Goal: Task Accomplishment & Management: Complete application form

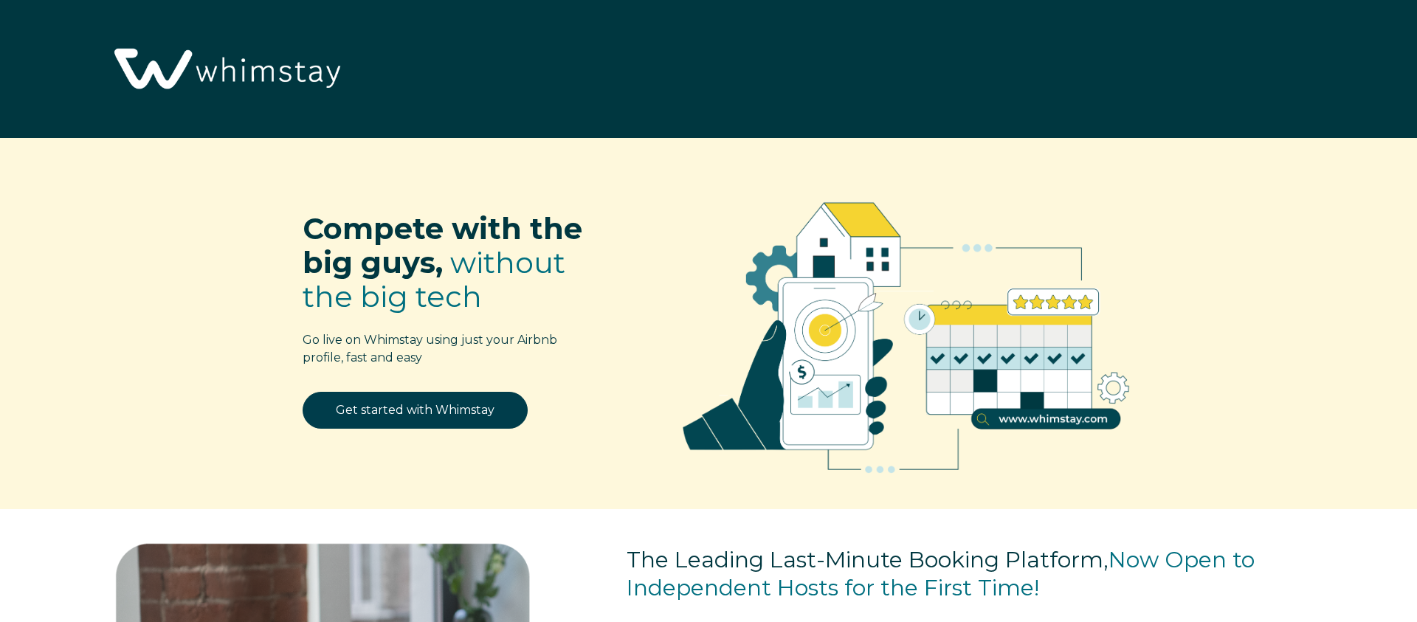
select select "US"
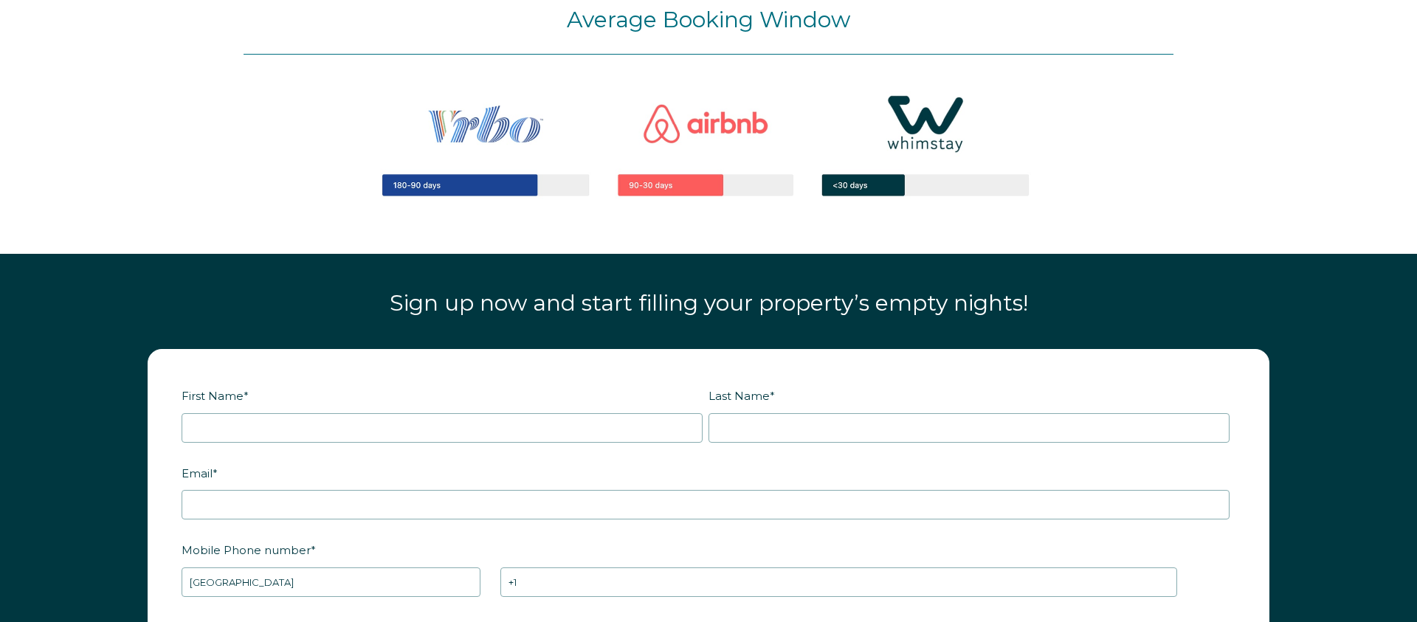
scroll to position [2047, 0]
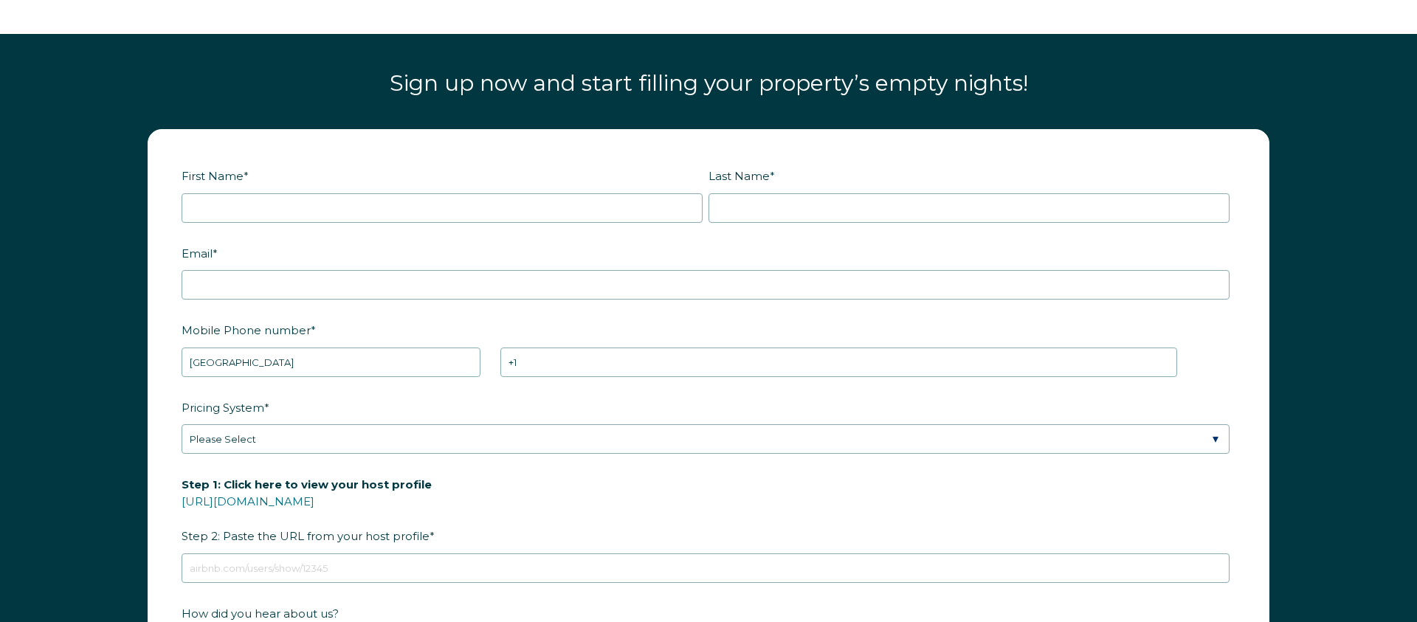
click at [497, 221] on fieldset "First Name * Last Name *" at bounding box center [709, 201] width 1054 height 77
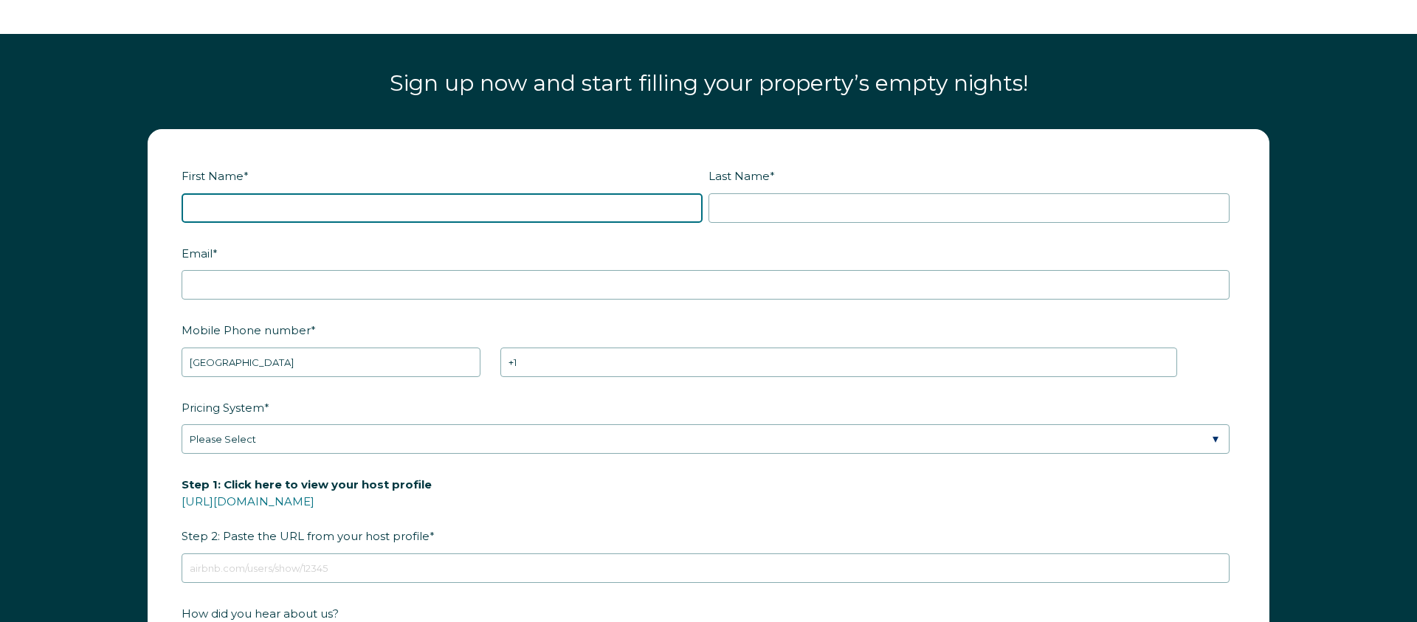
click at [469, 207] on input "First Name *" at bounding box center [442, 208] width 521 height 30
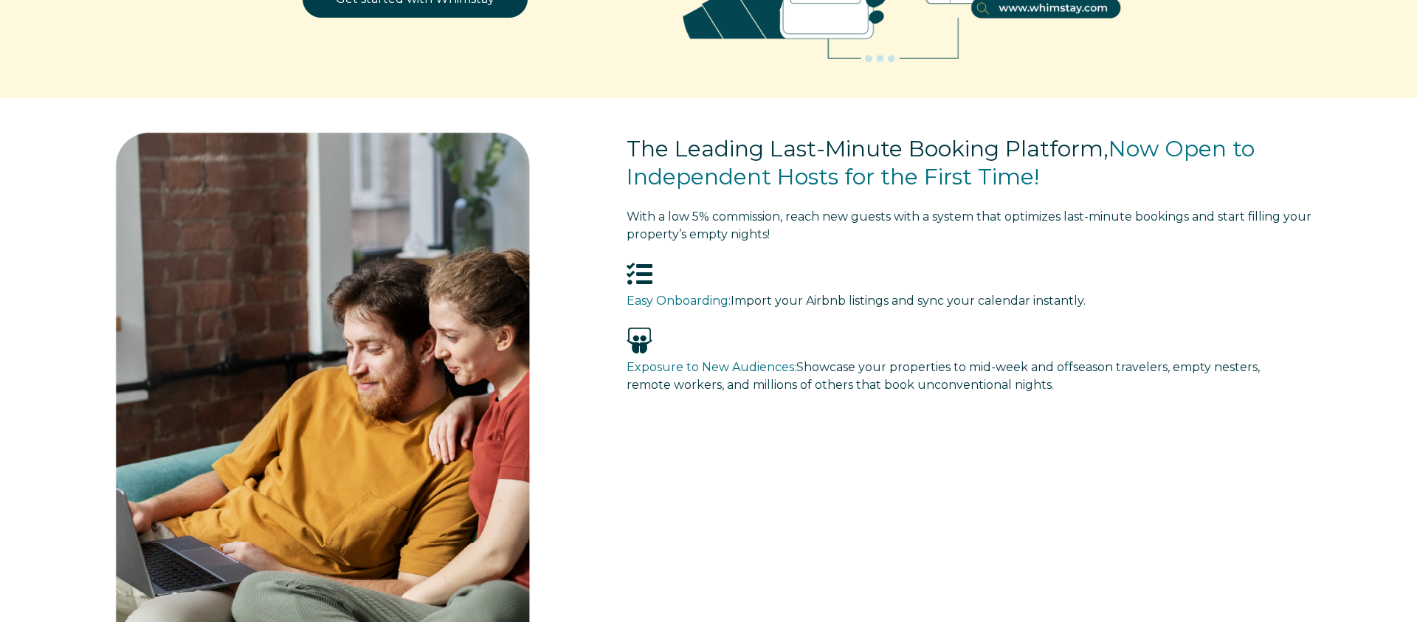
scroll to position [0, 0]
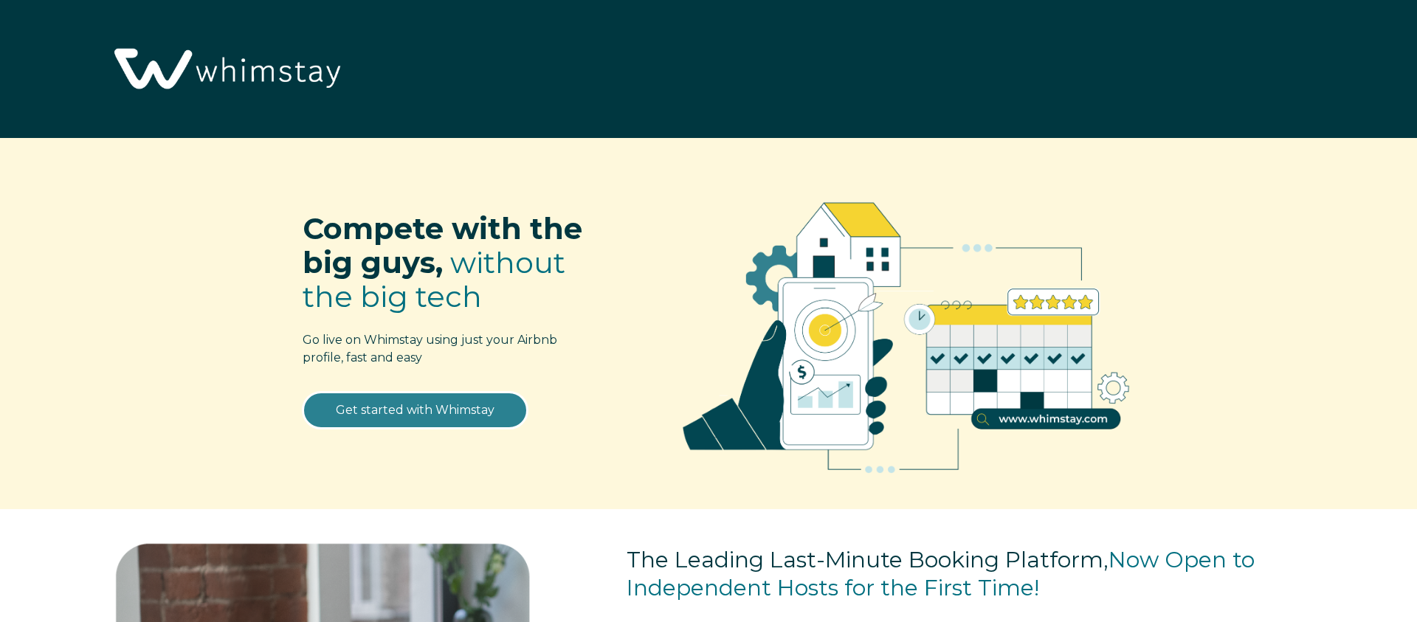
click at [499, 401] on link "Get started with Whimstay" at bounding box center [415, 410] width 225 height 37
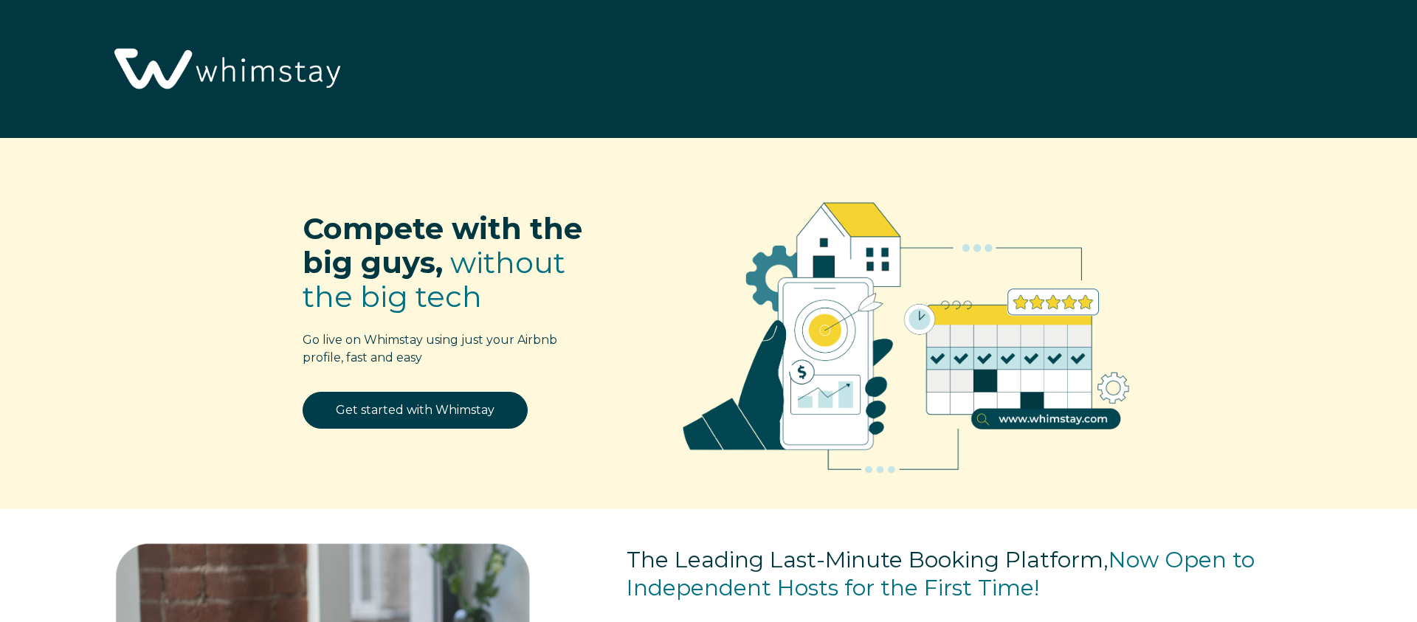
select select "US"
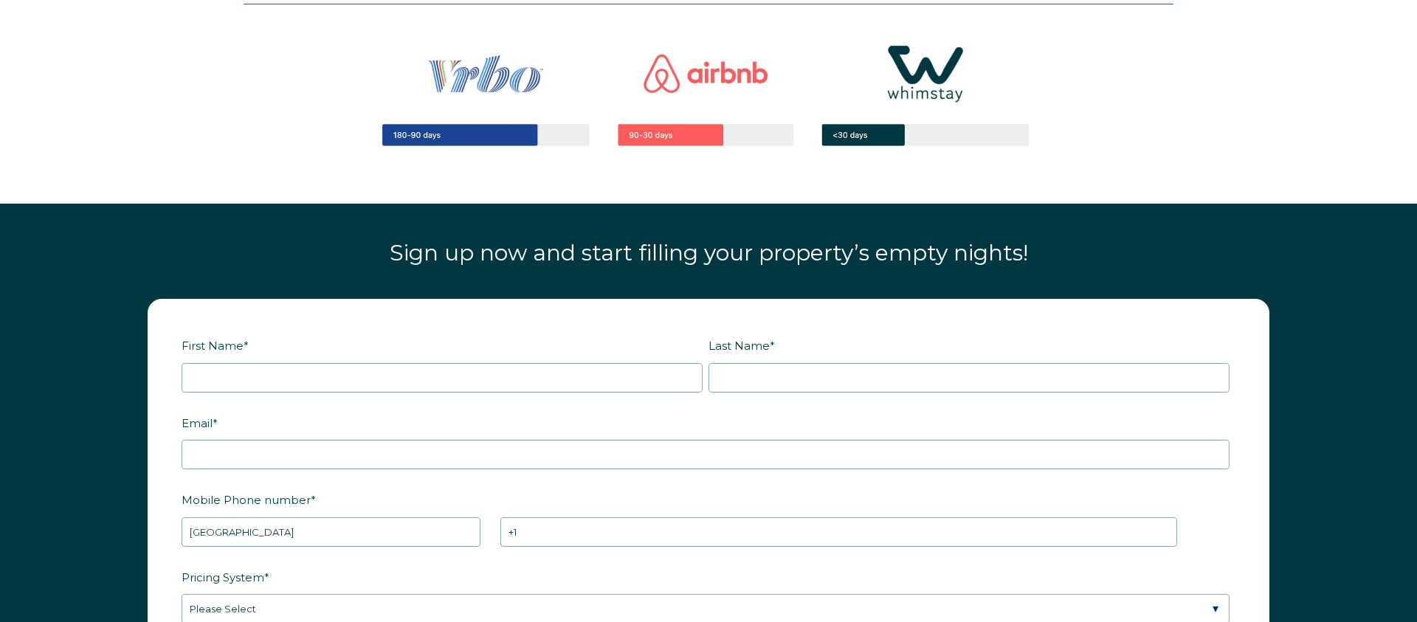
scroll to position [2070, 0]
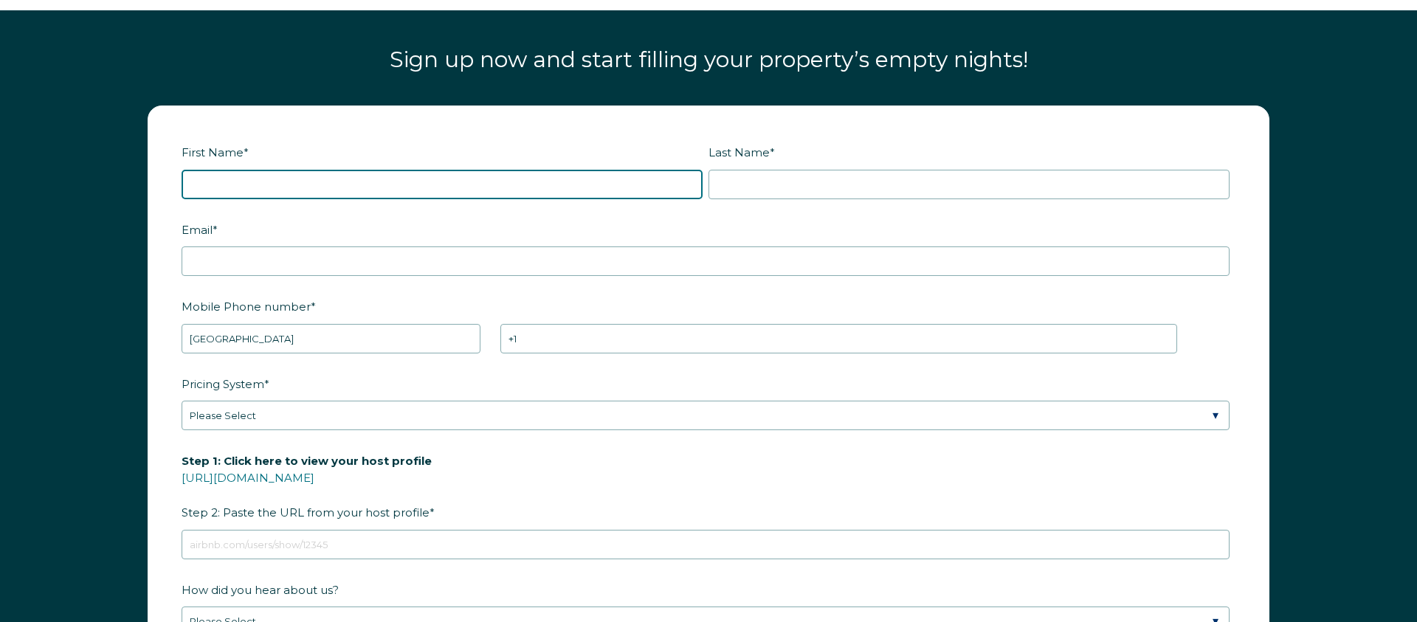
click at [417, 174] on input "First Name *" at bounding box center [442, 185] width 521 height 30
paste input "[PERSON_NAME]"
type input "[PERSON_NAME]"
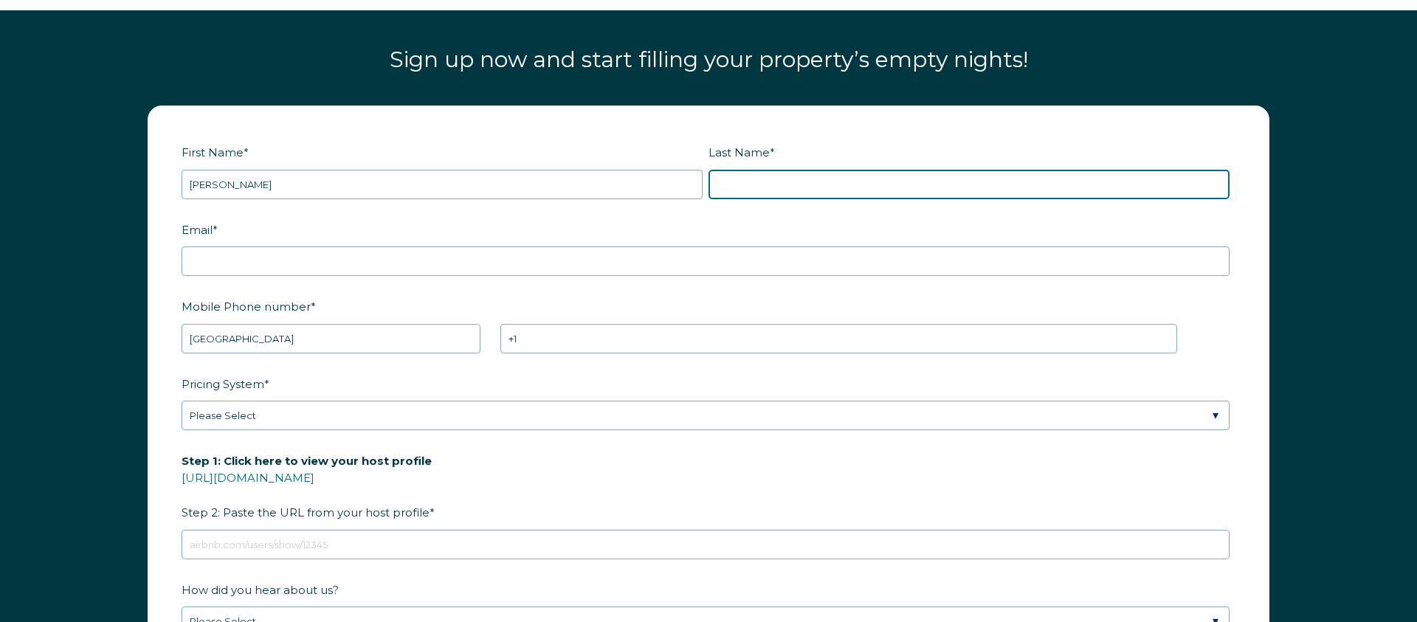
paste input "[GEOGRAPHIC_DATA]"
type input "1370"
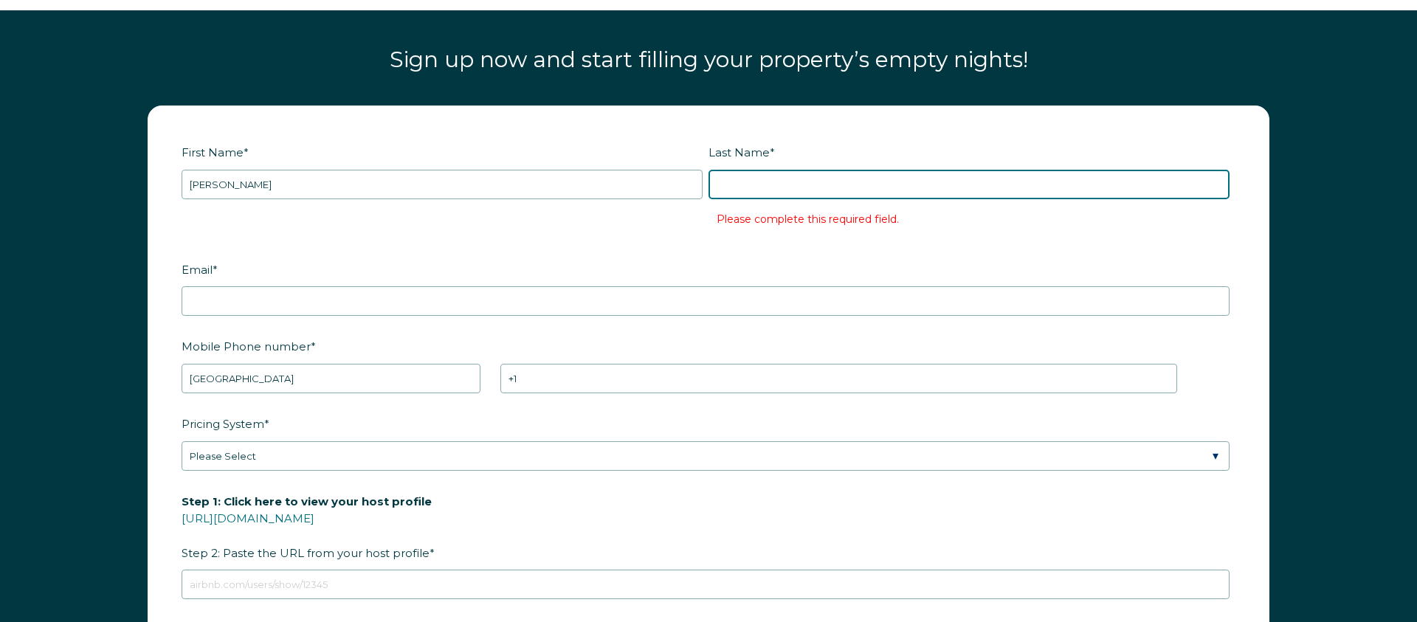
paste input "Rey"
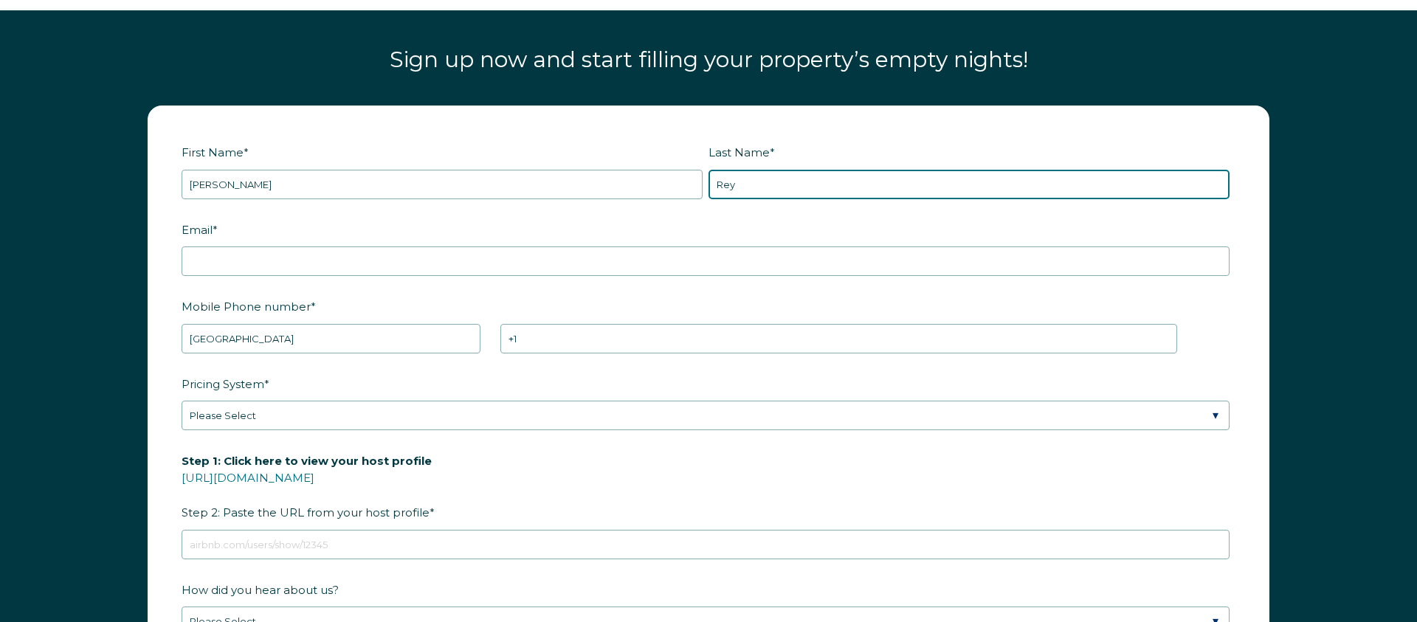
type input "Rey"
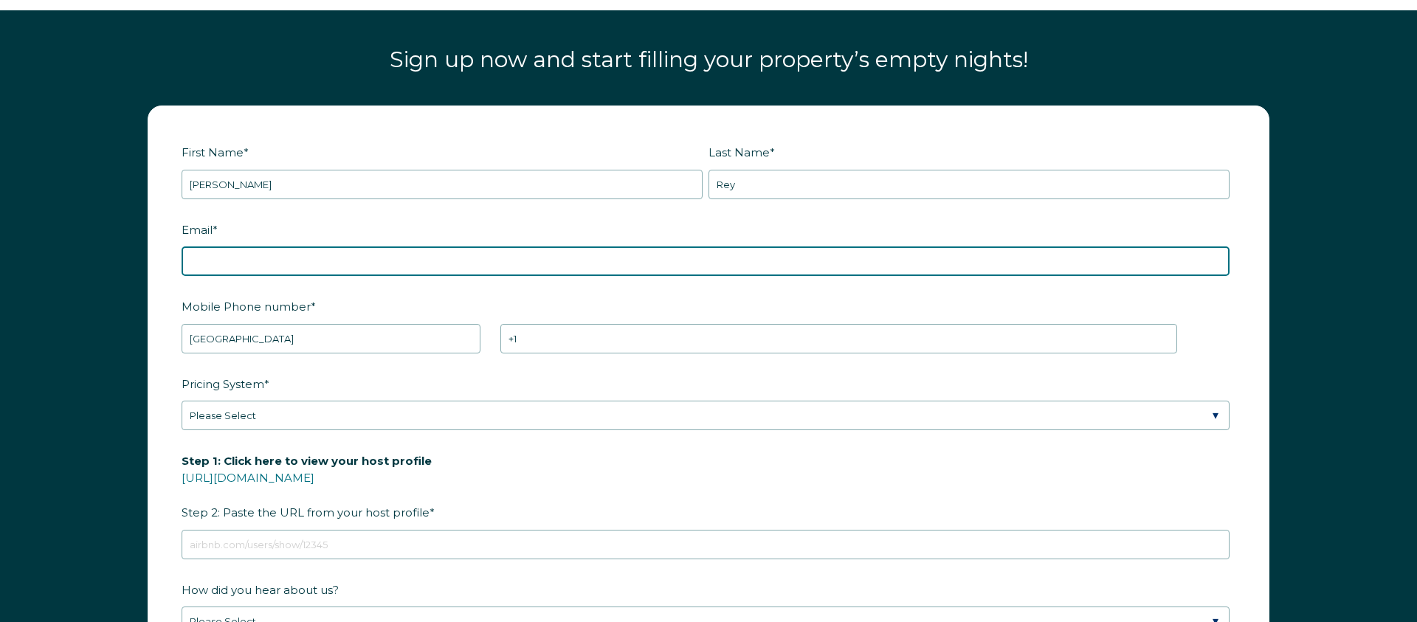
paste input "[EMAIL_ADDRESS][DOMAIN_NAME]"
type input "[EMAIL_ADDRESS][DOMAIN_NAME]"
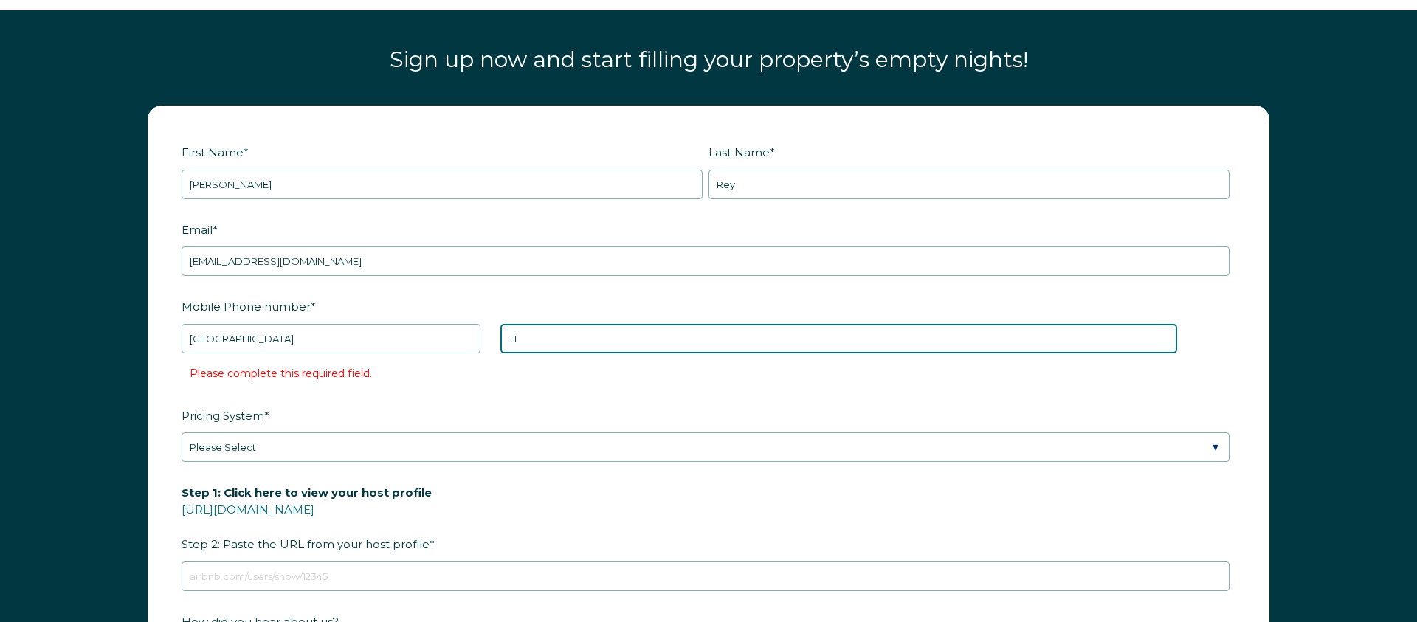
paste input "5187048580"
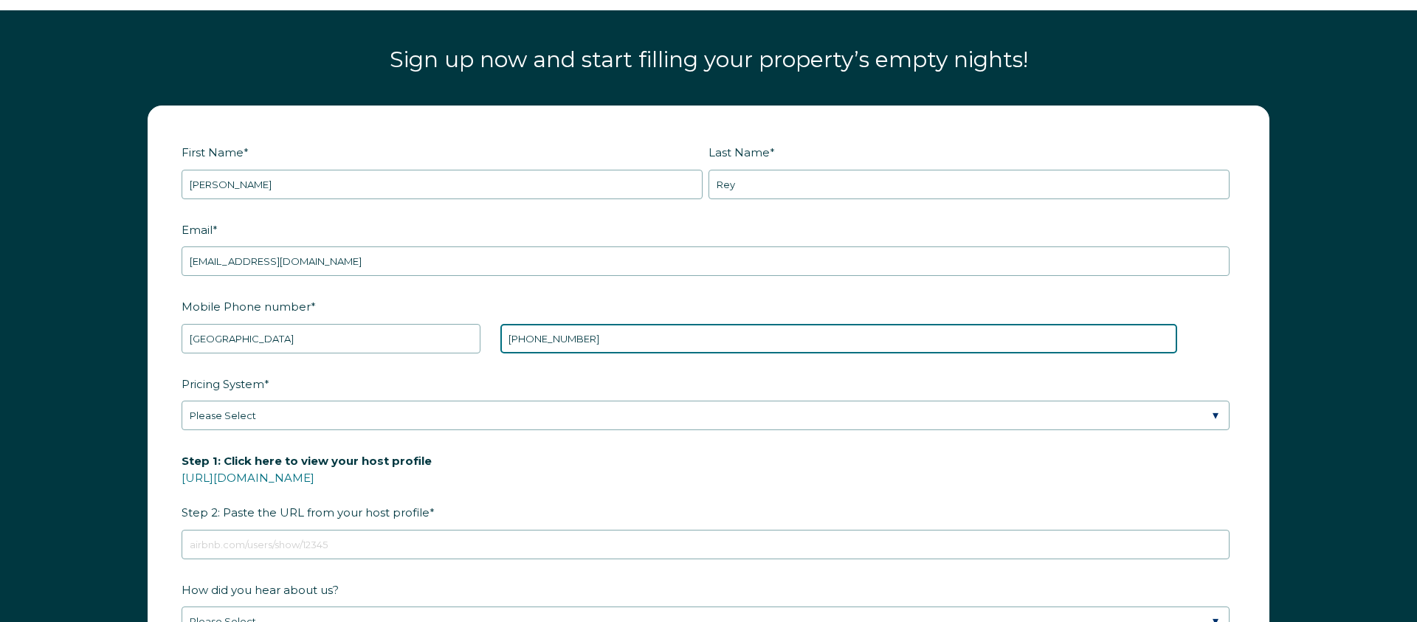
type input "[PHONE_NUMBER]"
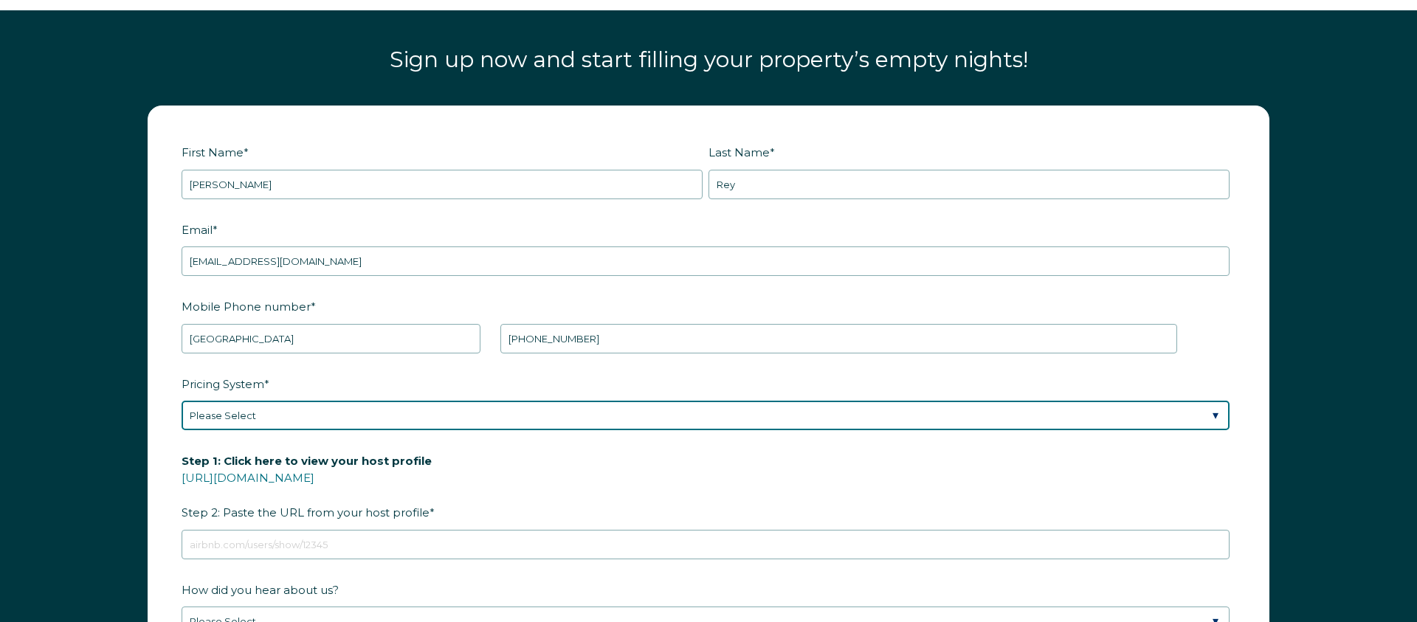
click at [232, 427] on select "Please Select Manual Airbnb Smart Pricing PriceLabs Wheelhouse Beyond Pricing 3…" at bounding box center [706, 416] width 1048 height 30
select select "Manual"
click at [182, 401] on select "Please Select Manual Airbnb Smart Pricing PriceLabs Wheelhouse Beyond Pricing 3…" at bounding box center [706, 416] width 1048 height 30
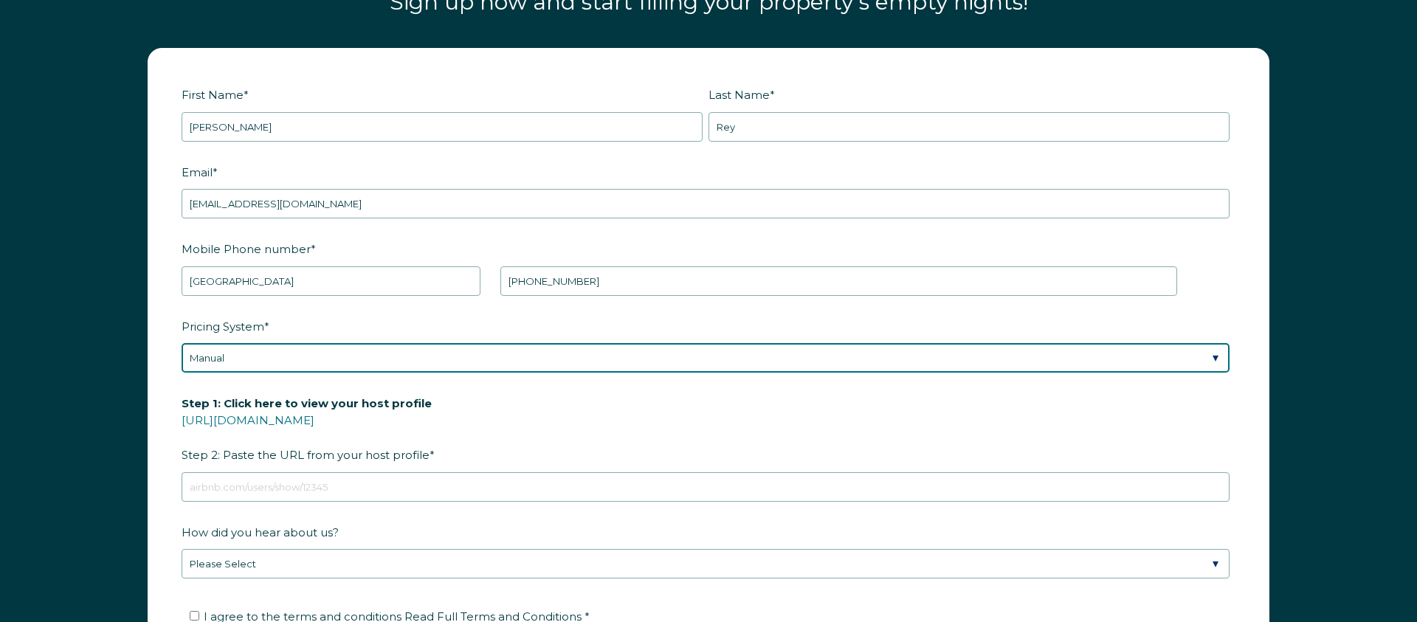
scroll to position [2190, 0]
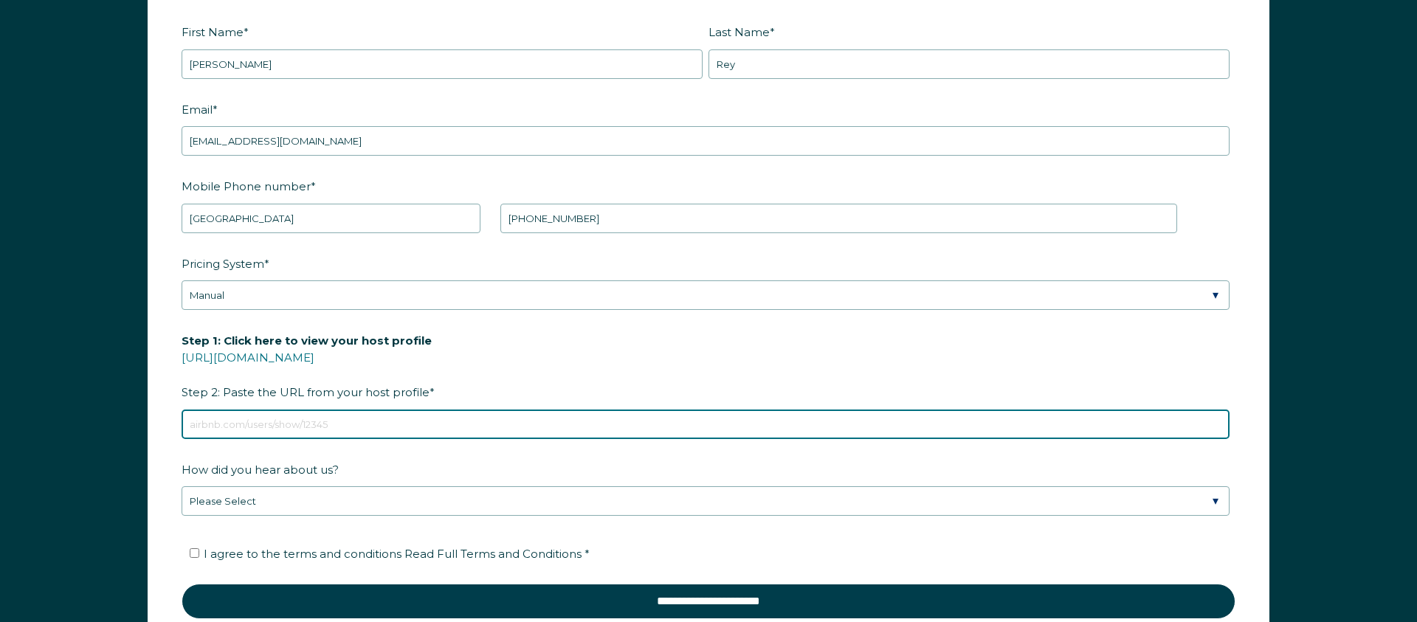
click at [325, 431] on input "Step 1: Click here to view your host profile [URL][DOMAIN_NAME] Step 2: Paste t…" at bounding box center [706, 425] width 1048 height 30
paste input "[URL][DOMAIN_NAME]"
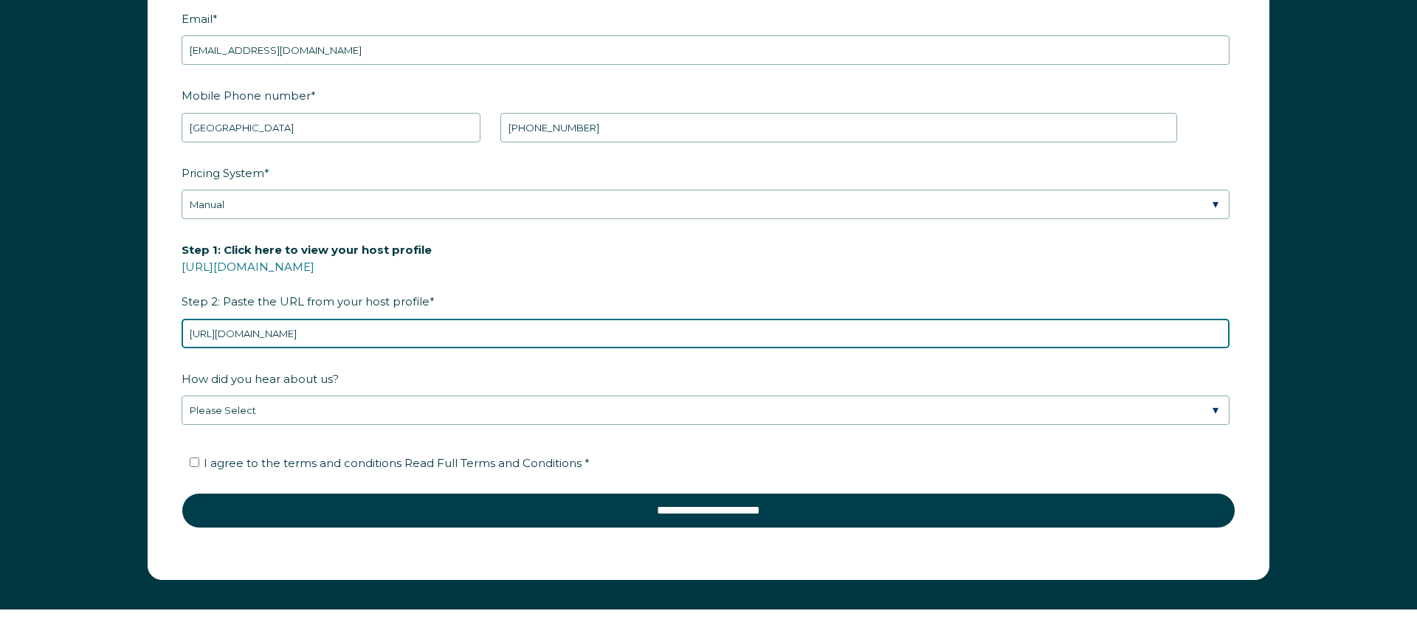
type input "[URL][DOMAIN_NAME]"
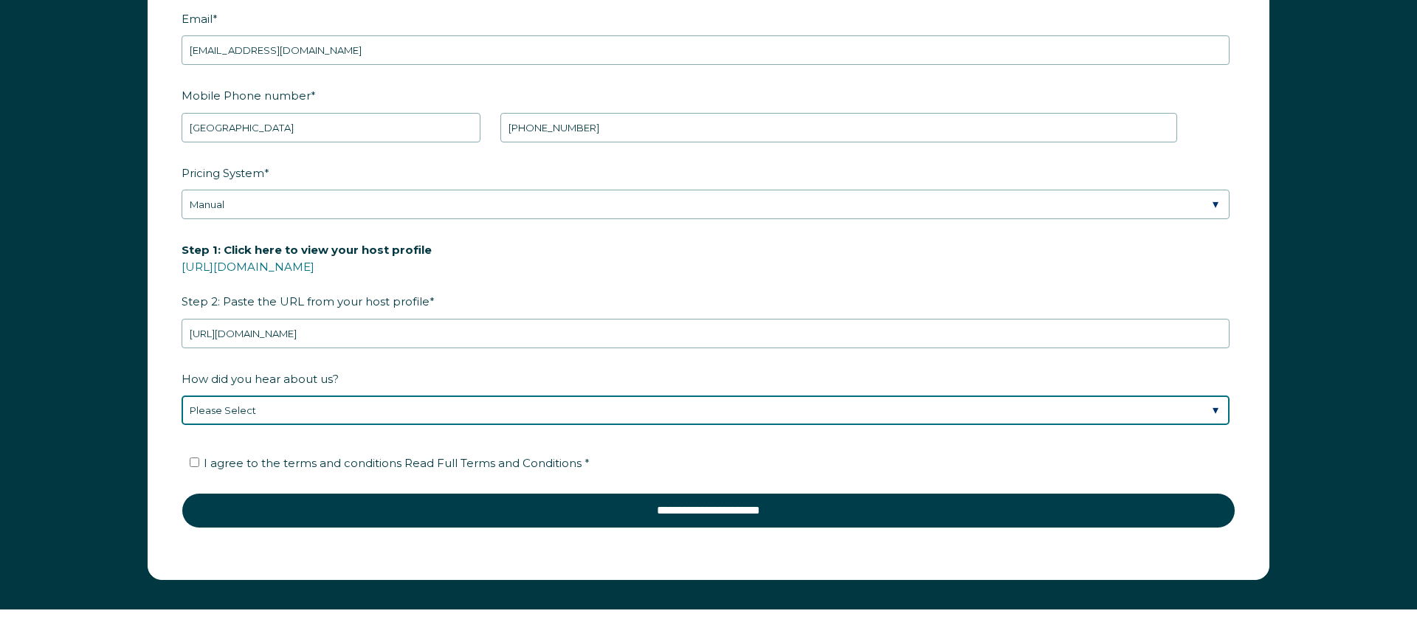
click at [313, 415] on select "Please Select Discovered Whimstay at an event or conference Found Whimstay thro…" at bounding box center [706, 411] width 1048 height 30
select select "Other"
click at [182, 396] on select "Please Select Discovered Whimstay at an event or conference Found Whimstay thro…" at bounding box center [706, 411] width 1048 height 30
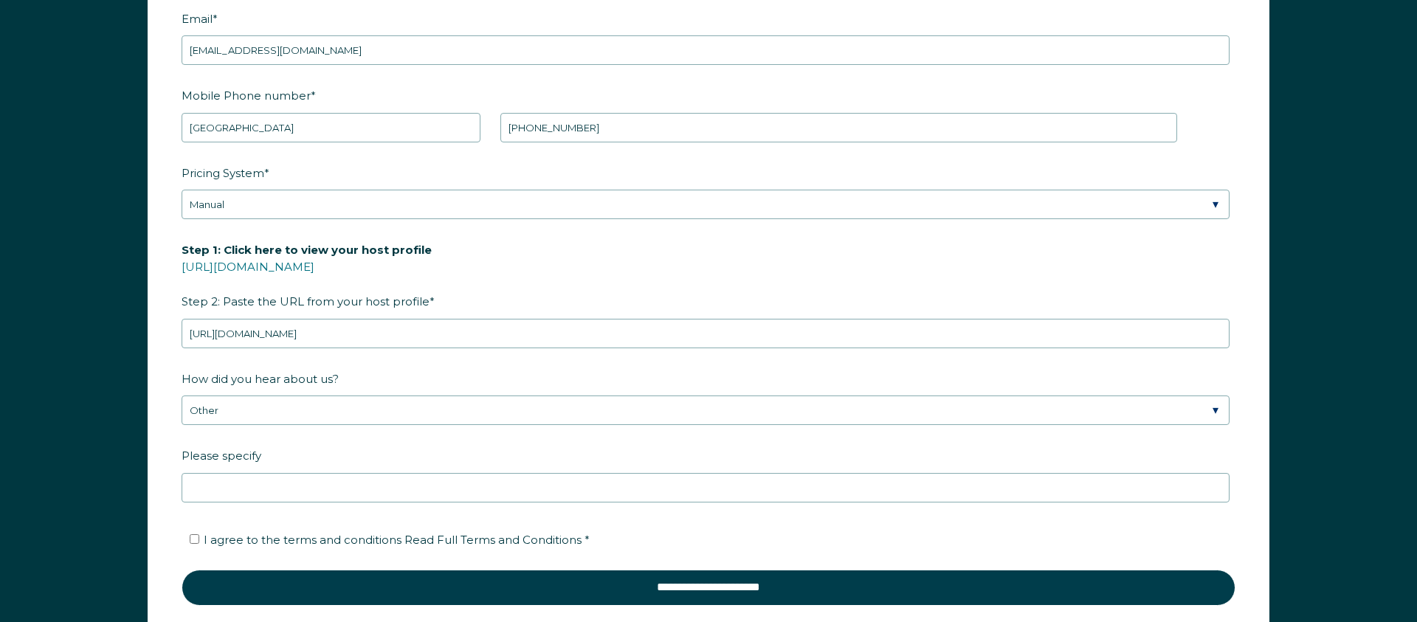
click at [196, 529] on li "I agree to the terms and conditions Read Full Terms and Conditions *" at bounding box center [714, 540] width 1048 height 24
click at [196, 534] on input "I agree to the terms and conditions Read Full Terms and Conditions *" at bounding box center [195, 539] width 10 height 10
checkbox input "true"
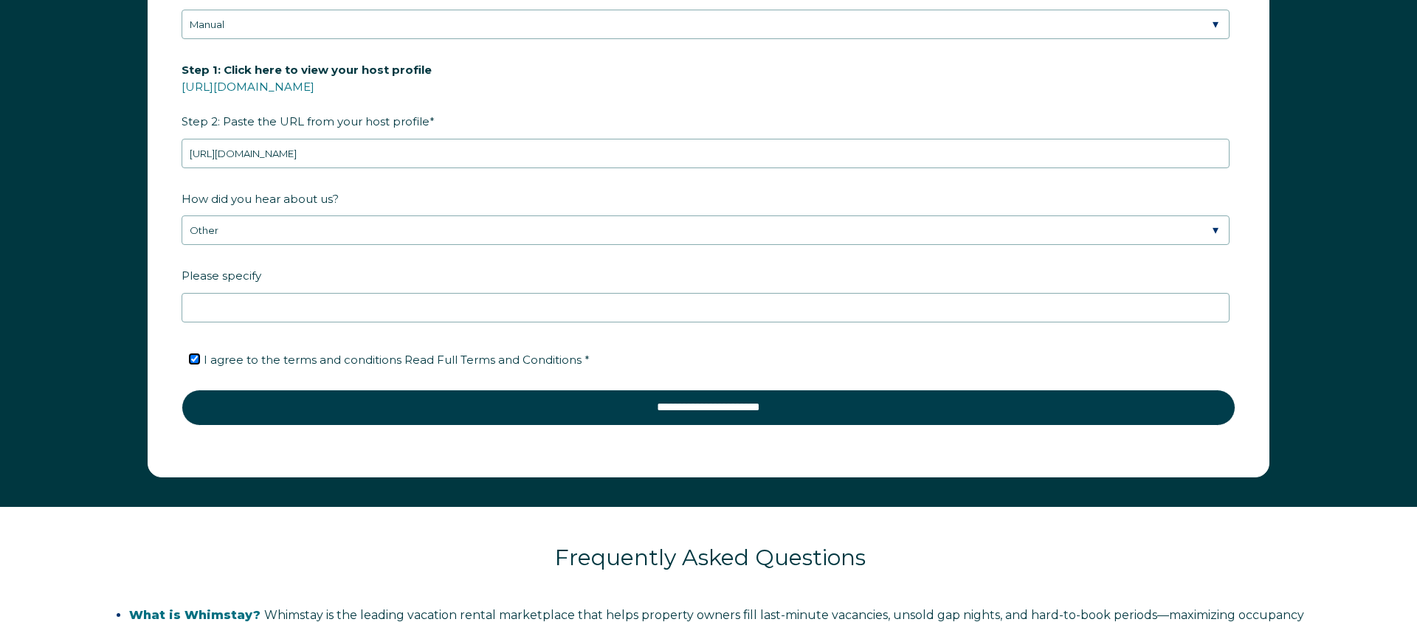
scroll to position [2479, 0]
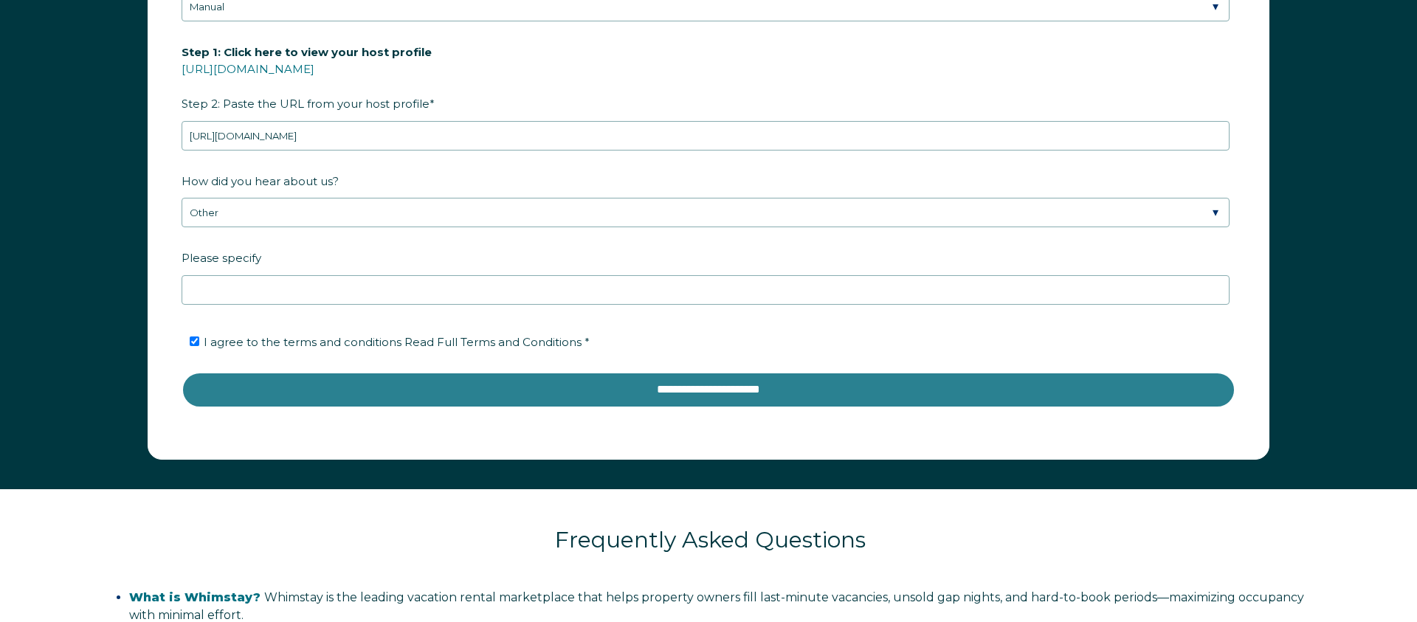
click at [622, 390] on input "**********" at bounding box center [709, 389] width 1054 height 35
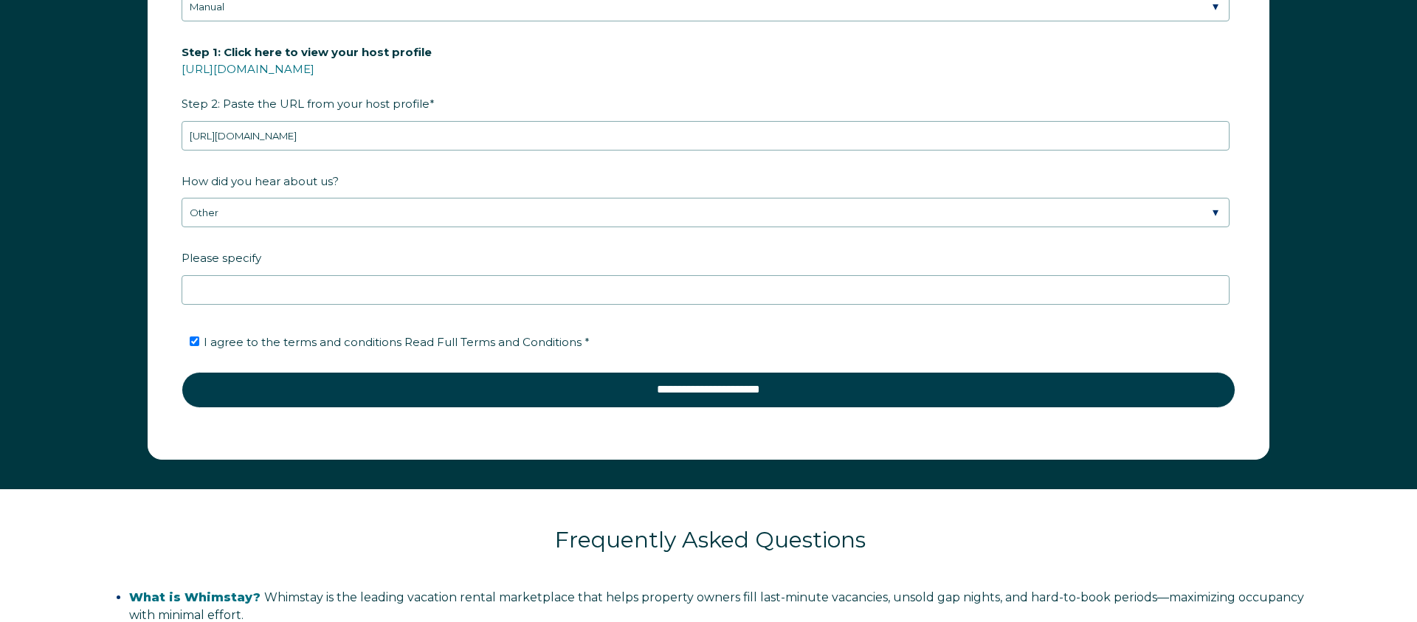
click at [274, 107] on span "Step 1: Click here to view your host profile [URL][DOMAIN_NAME] Step 2: Paste t…" at bounding box center [307, 78] width 250 height 75
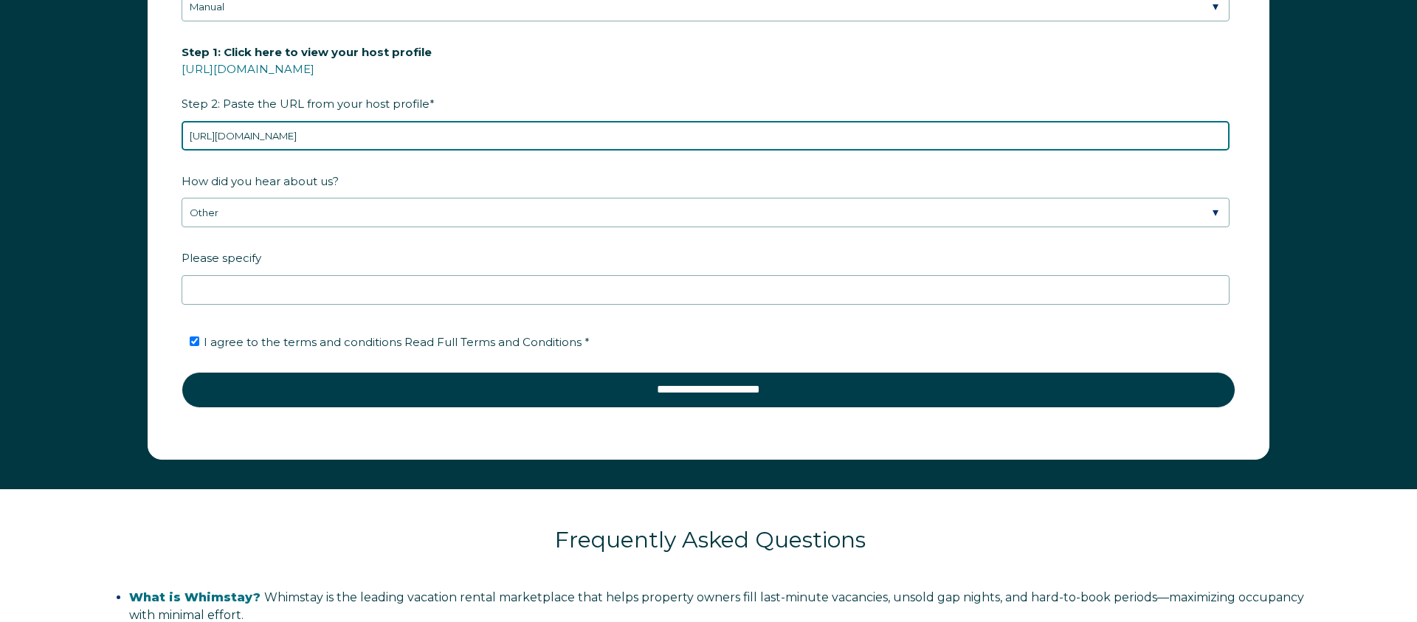
click at [274, 121] on input "[URL][DOMAIN_NAME]" at bounding box center [706, 136] width 1048 height 30
click at [286, 134] on input "[URL][DOMAIN_NAME]" at bounding box center [706, 136] width 1048 height 30
paste input "670061652"
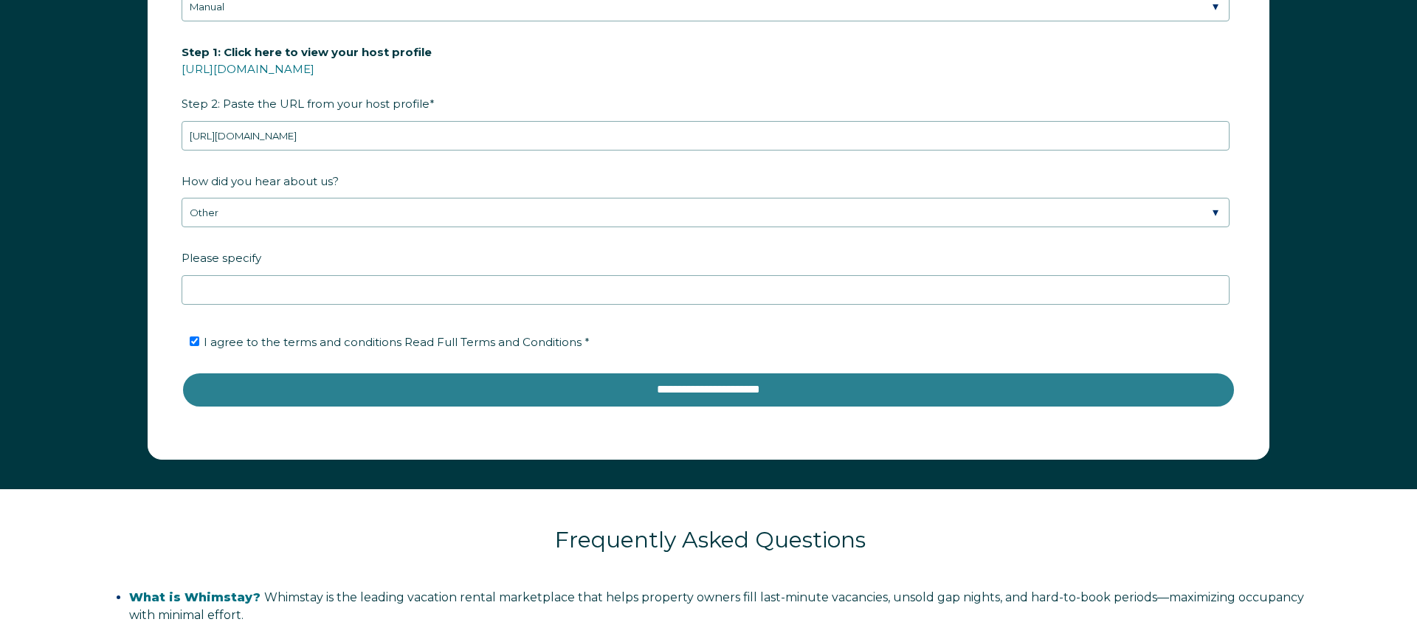
click at [586, 391] on input "**********" at bounding box center [709, 389] width 1054 height 35
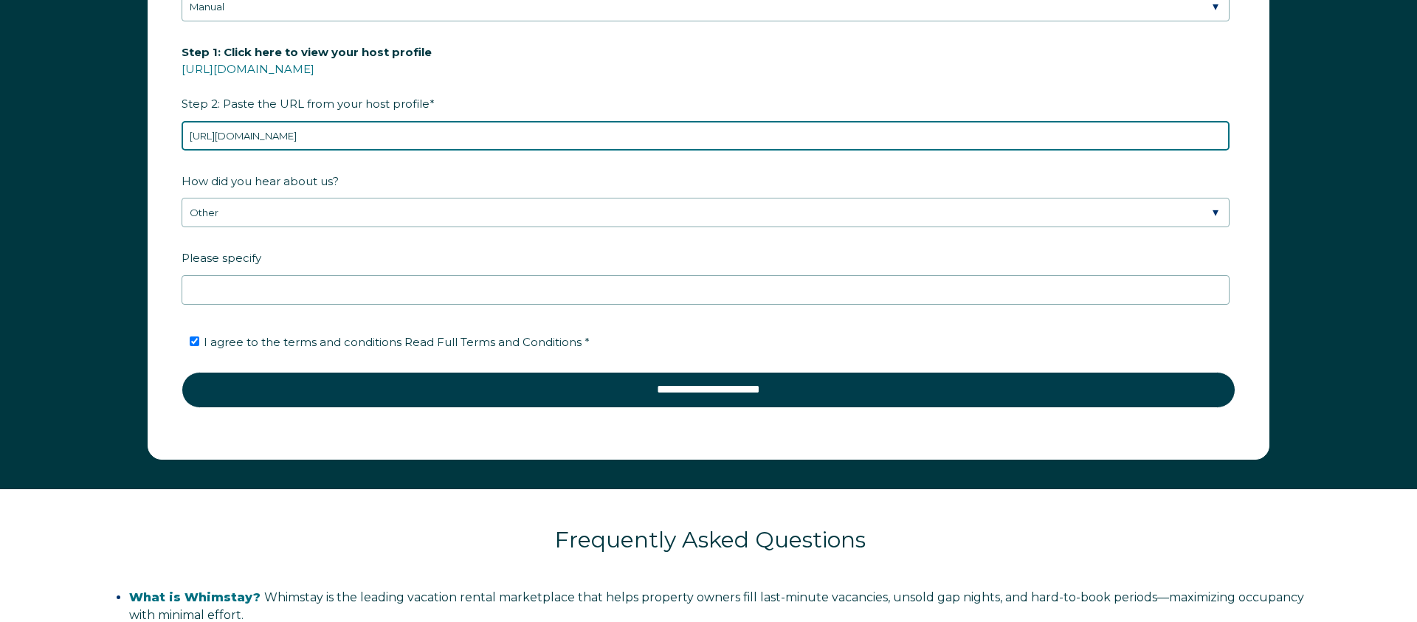
click at [311, 133] on input "[URL][DOMAIN_NAME]" at bounding box center [706, 136] width 1048 height 30
paste input "120876438"
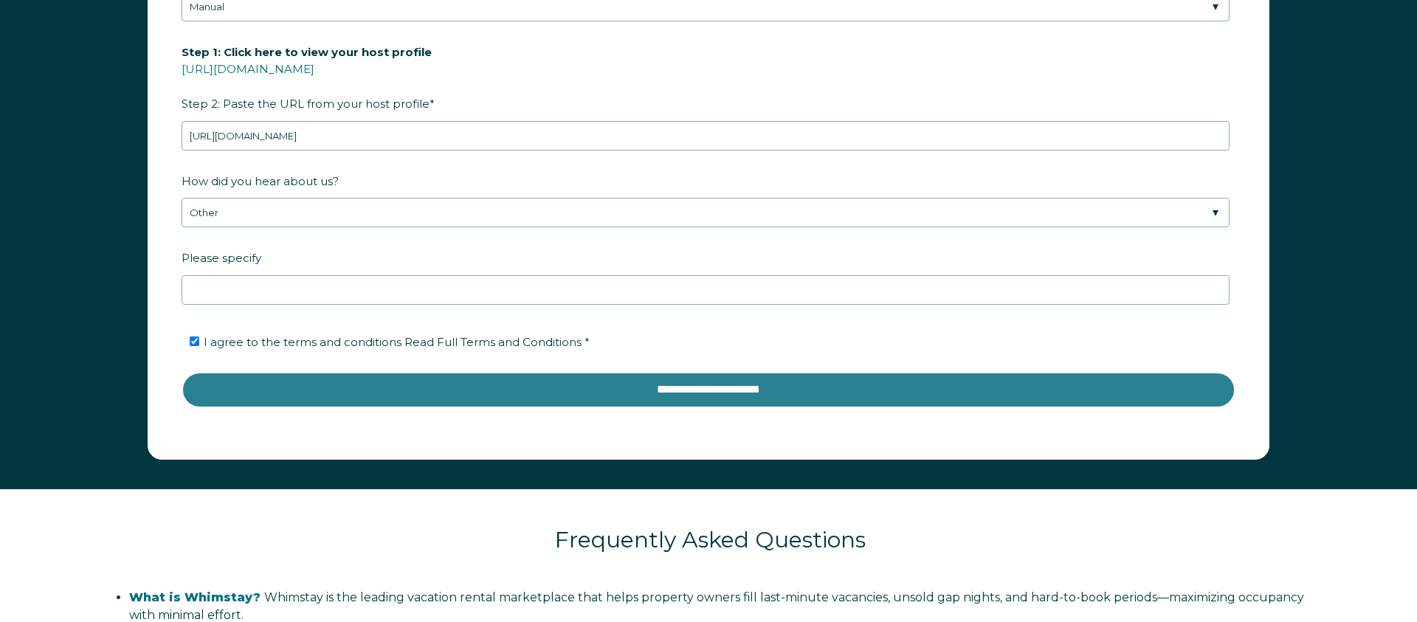
click at [551, 392] on input "**********" at bounding box center [709, 389] width 1054 height 35
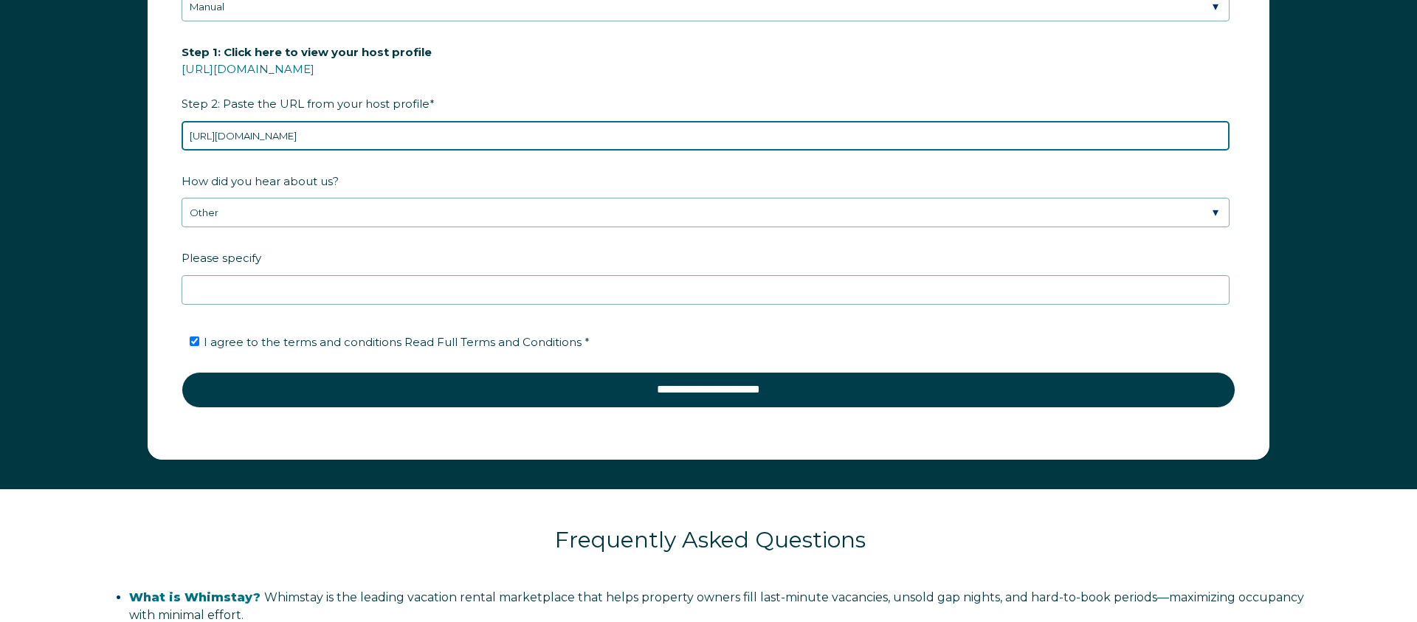
click at [471, 139] on input "[URL][DOMAIN_NAME]" at bounding box center [706, 136] width 1048 height 30
click at [360, 128] on input "[URL][DOMAIN_NAME]" at bounding box center [706, 136] width 1048 height 30
click at [359, 128] on input "[URL][DOMAIN_NAME]" at bounding box center [706, 136] width 1048 height 30
paste input "2570114"
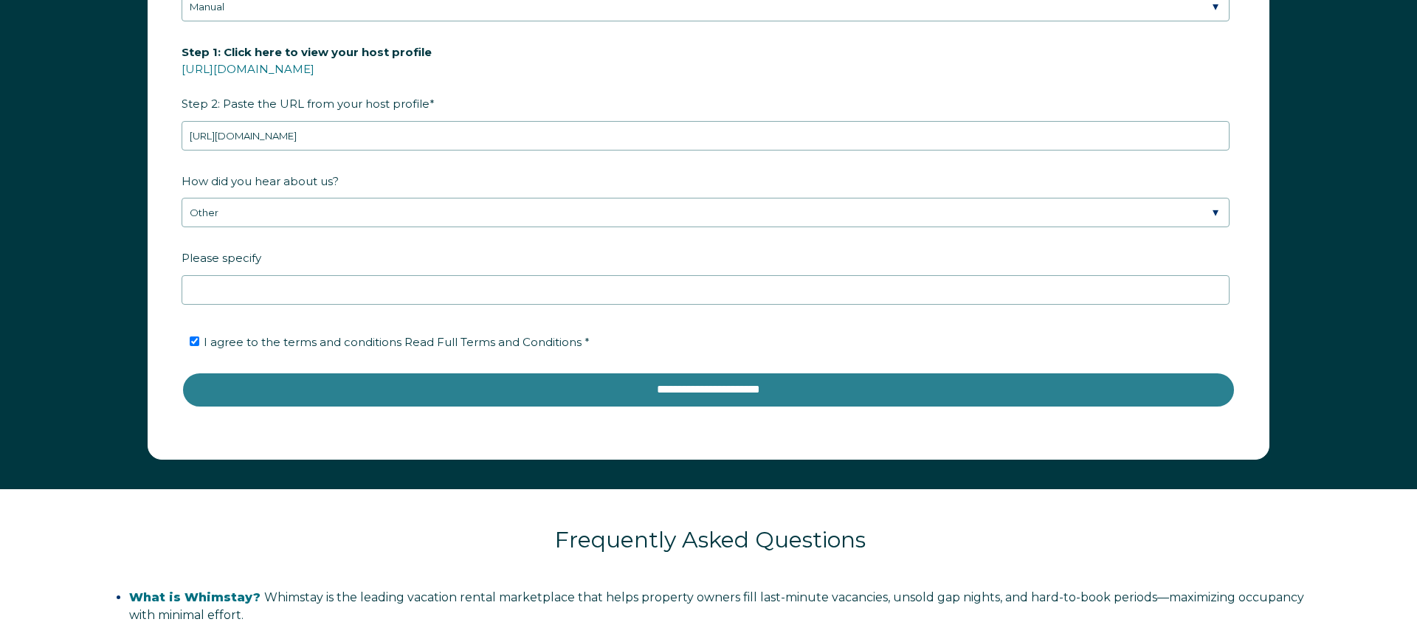
click at [720, 390] on input "**********" at bounding box center [709, 389] width 1054 height 35
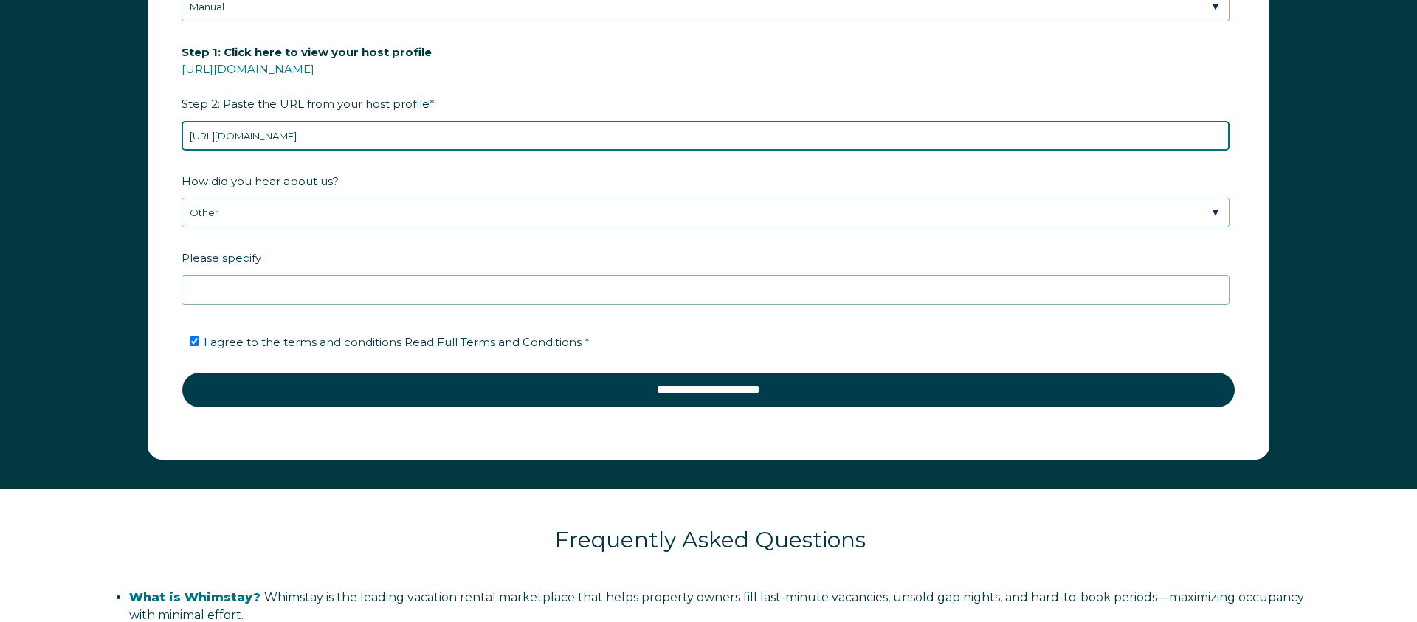
click at [266, 126] on input "[URL][DOMAIN_NAME]" at bounding box center [706, 136] width 1048 height 30
paste input "0283510"
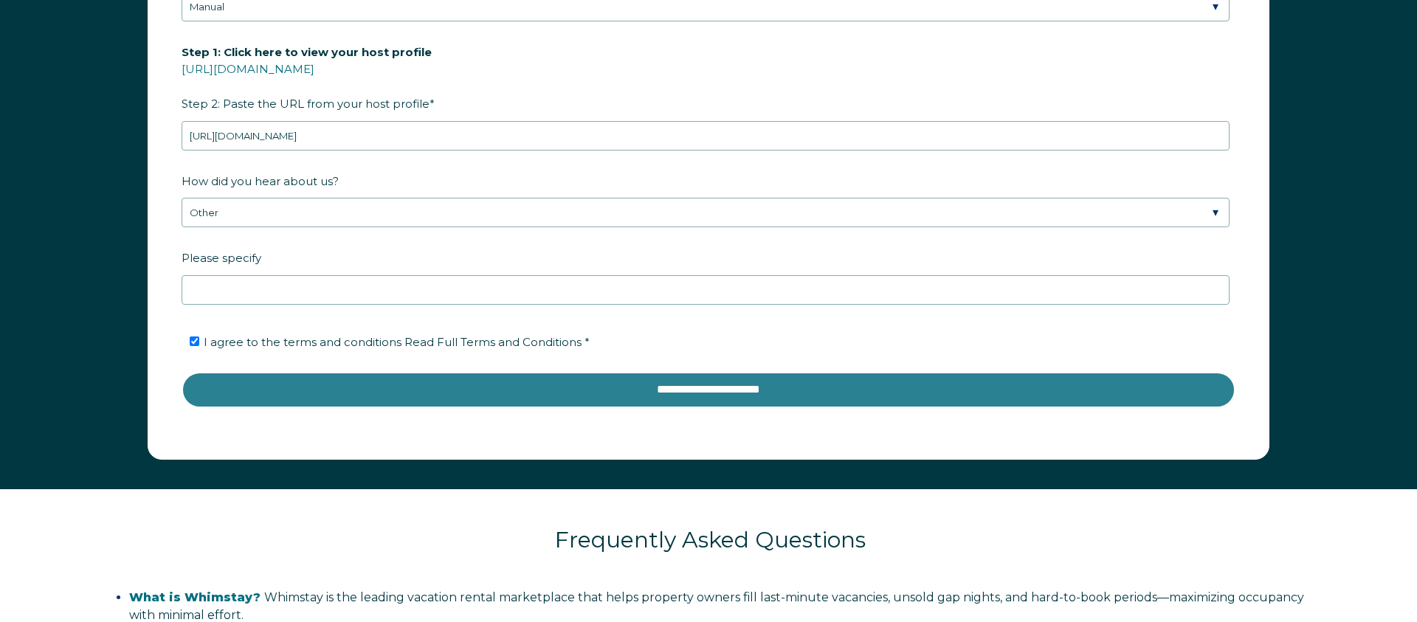
click at [571, 399] on input "**********" at bounding box center [709, 389] width 1054 height 35
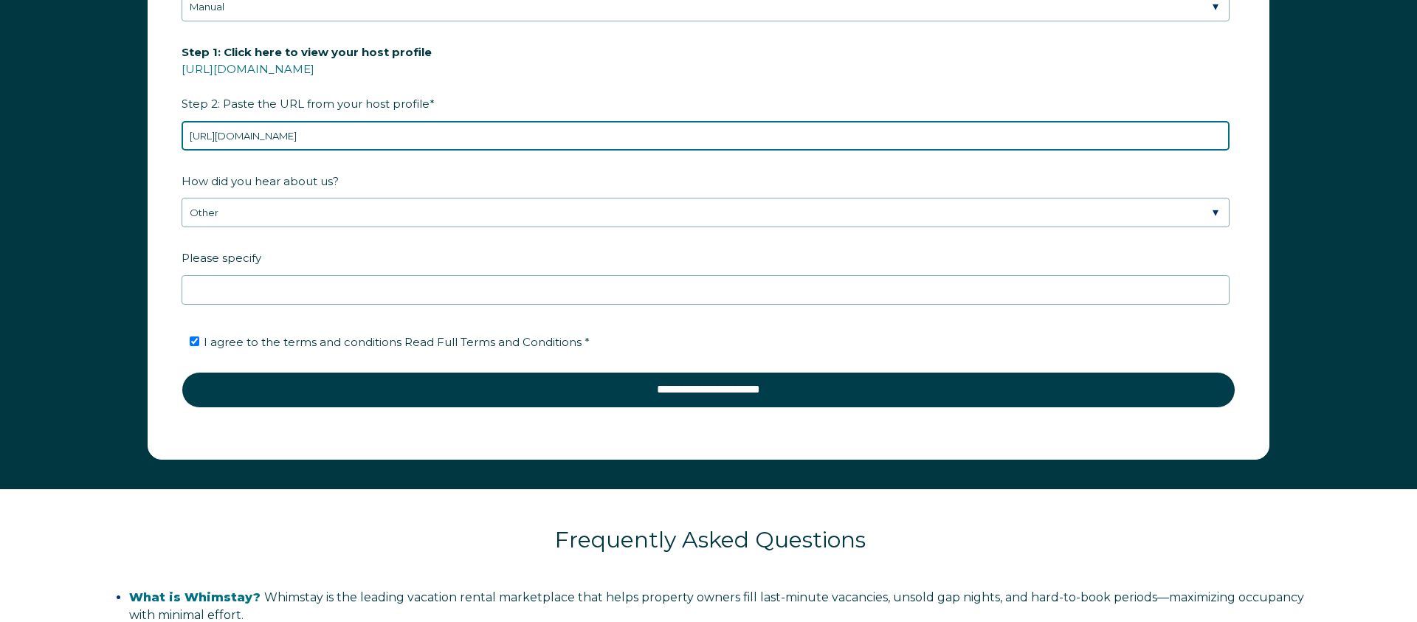
click at [273, 142] on input "[URL][DOMAIN_NAME]" at bounding box center [706, 136] width 1048 height 30
paste input "49967849"
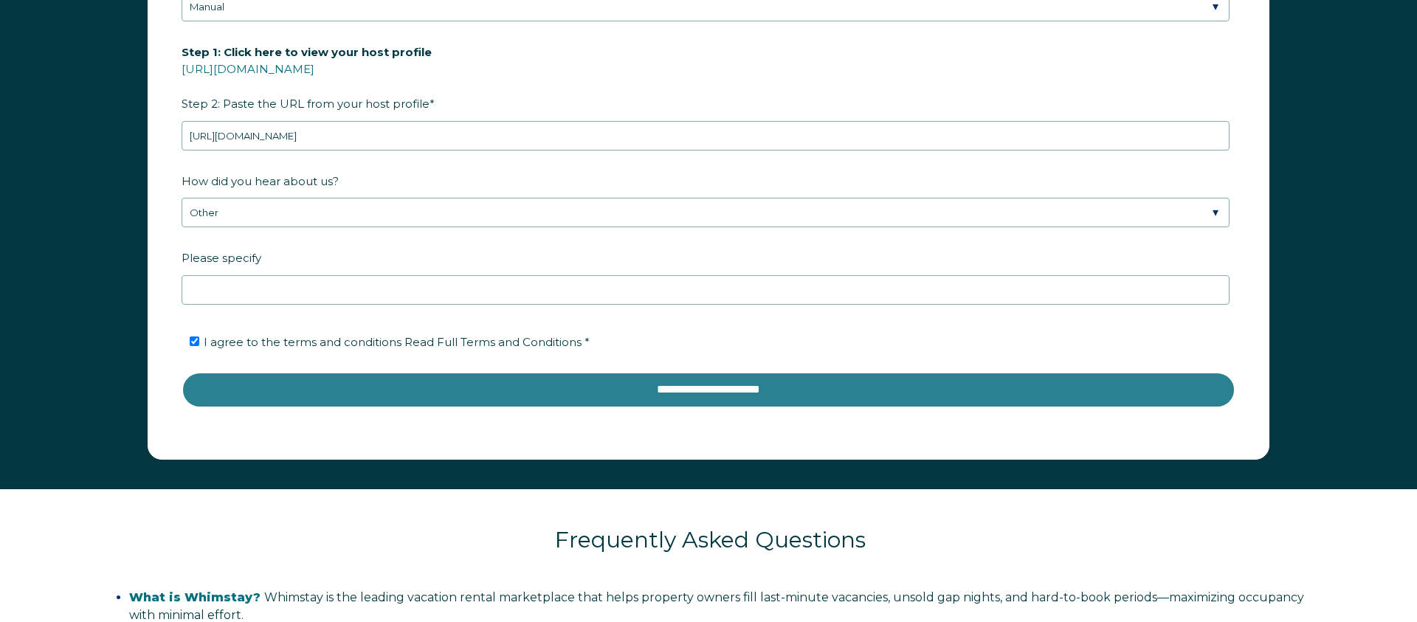
click at [568, 385] on input "**********" at bounding box center [709, 389] width 1054 height 35
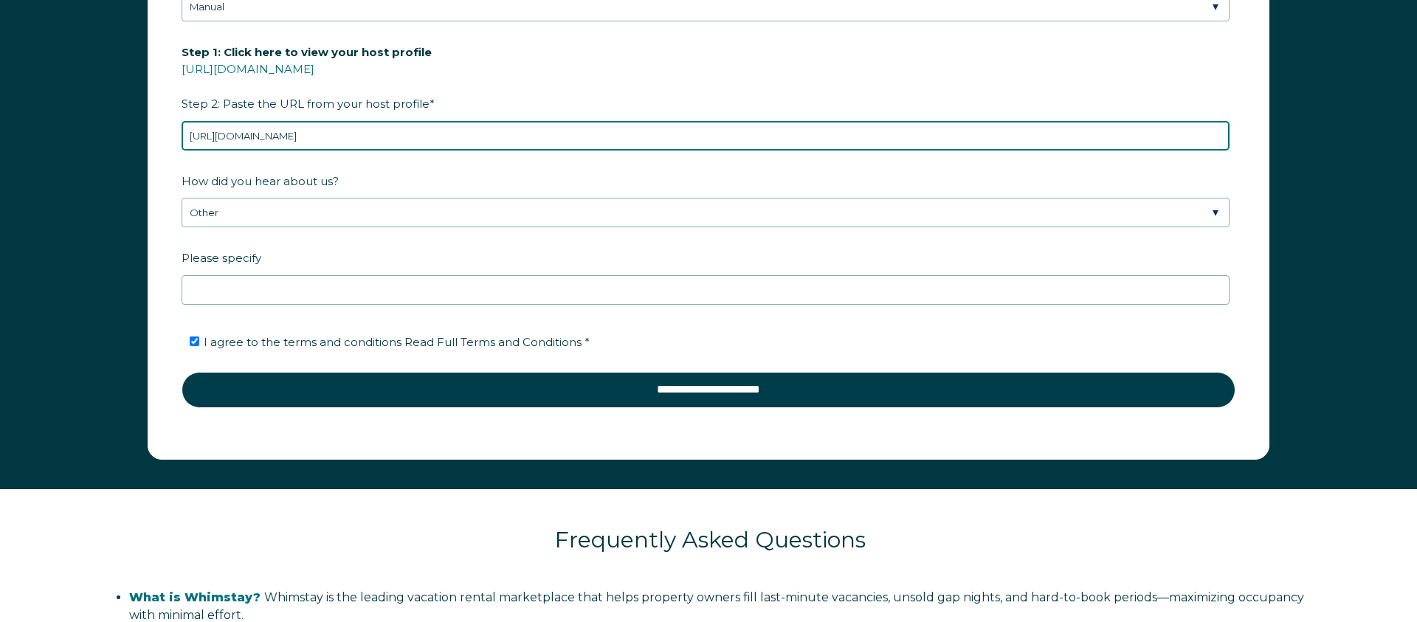
click at [305, 141] on input "[URL][DOMAIN_NAME]" at bounding box center [706, 136] width 1048 height 30
paste input "[URL][DOMAIN_NAME]"
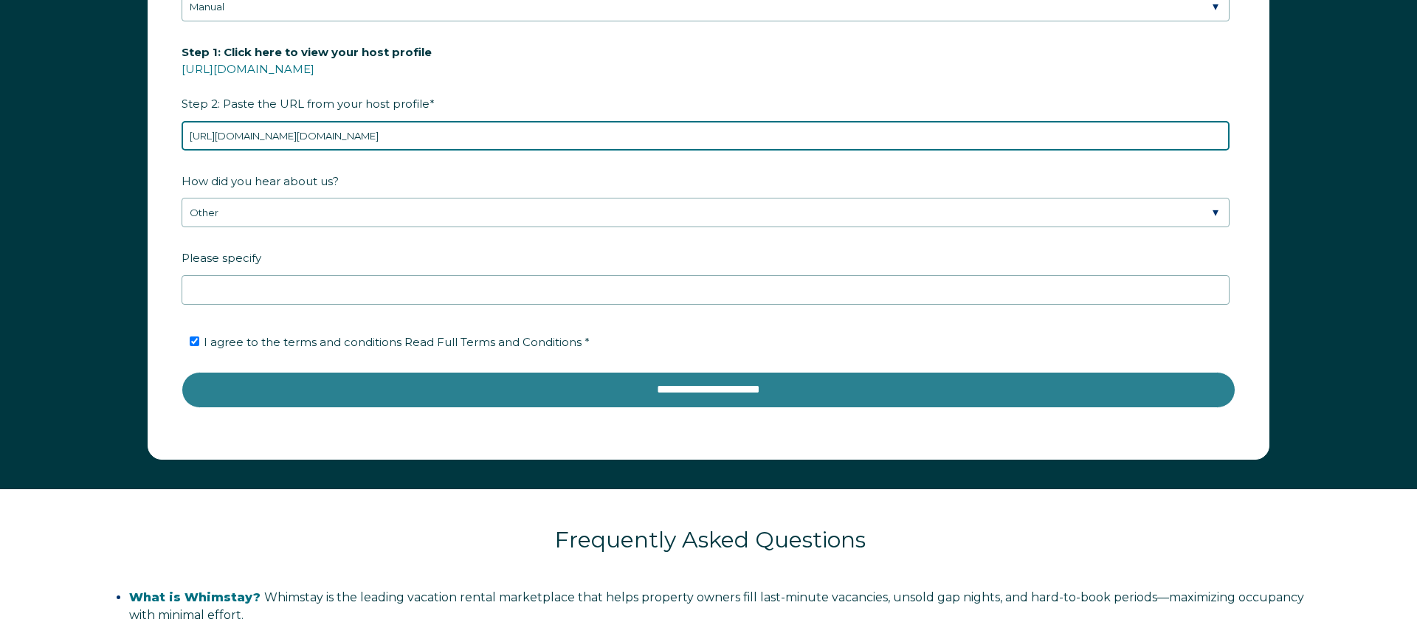
paste input "text"
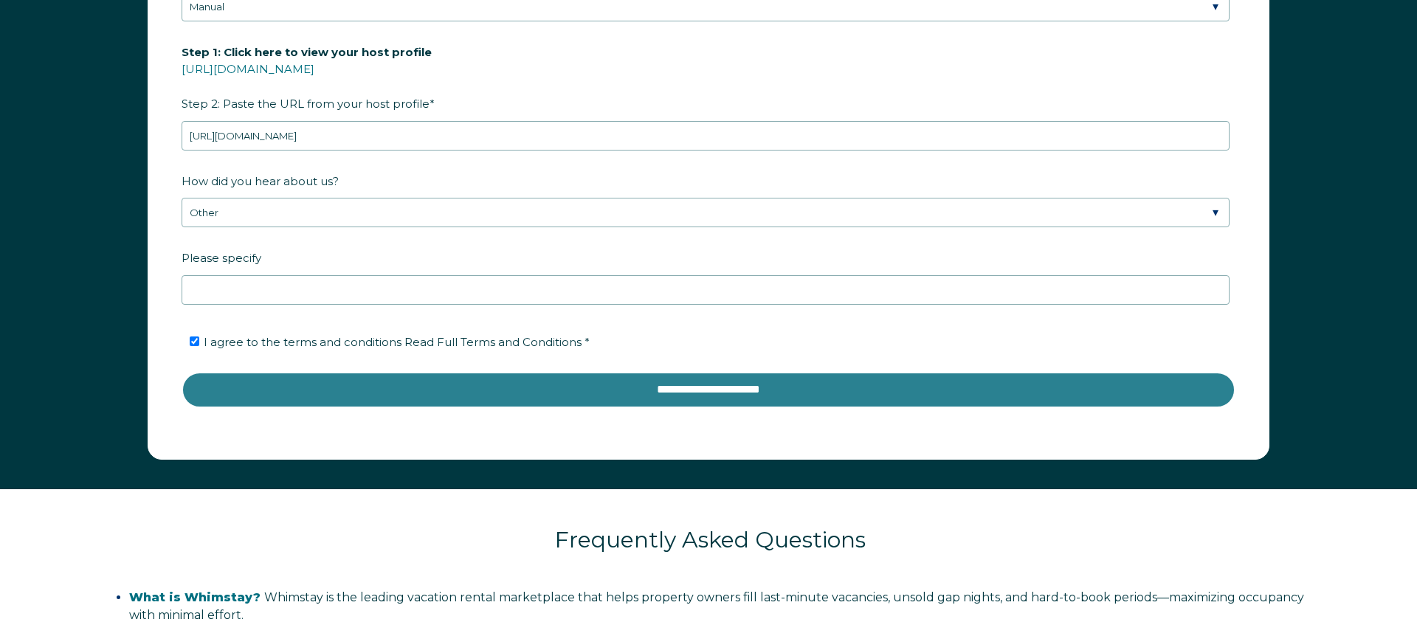
click at [589, 395] on input "**********" at bounding box center [709, 389] width 1054 height 35
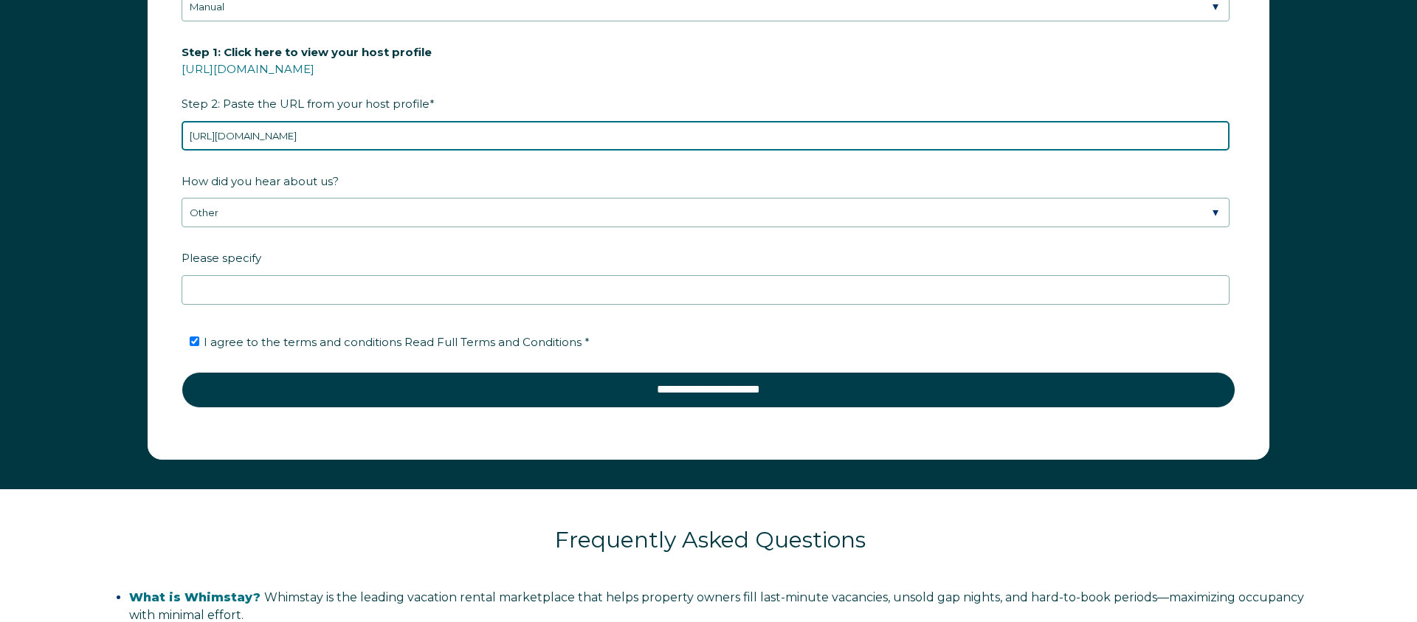
click at [379, 136] on input "[URL][DOMAIN_NAME]" at bounding box center [706, 136] width 1048 height 30
paste input "369694337"
type input "[URL][DOMAIN_NAME]"
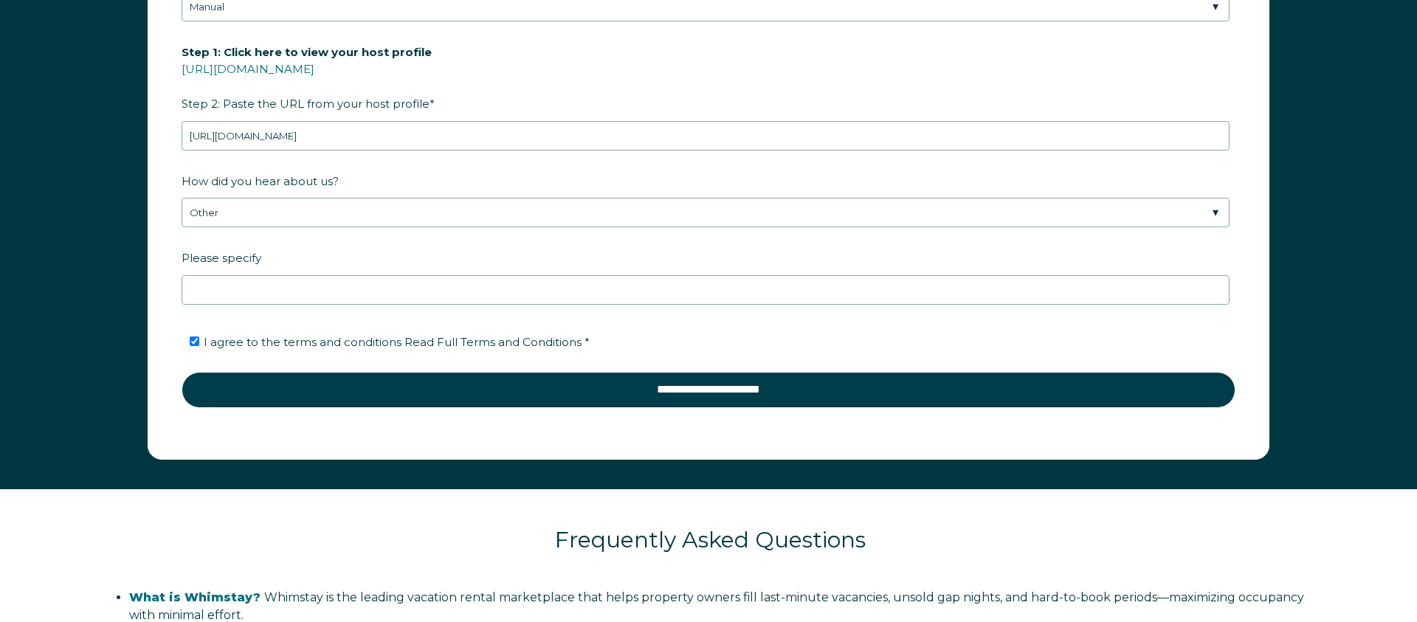
click at [595, 405] on form "First Name * [PERSON_NAME] Last Name * [PERSON_NAME] RBO Token Company ID Refer…" at bounding box center [708, 78] width 1120 height 762
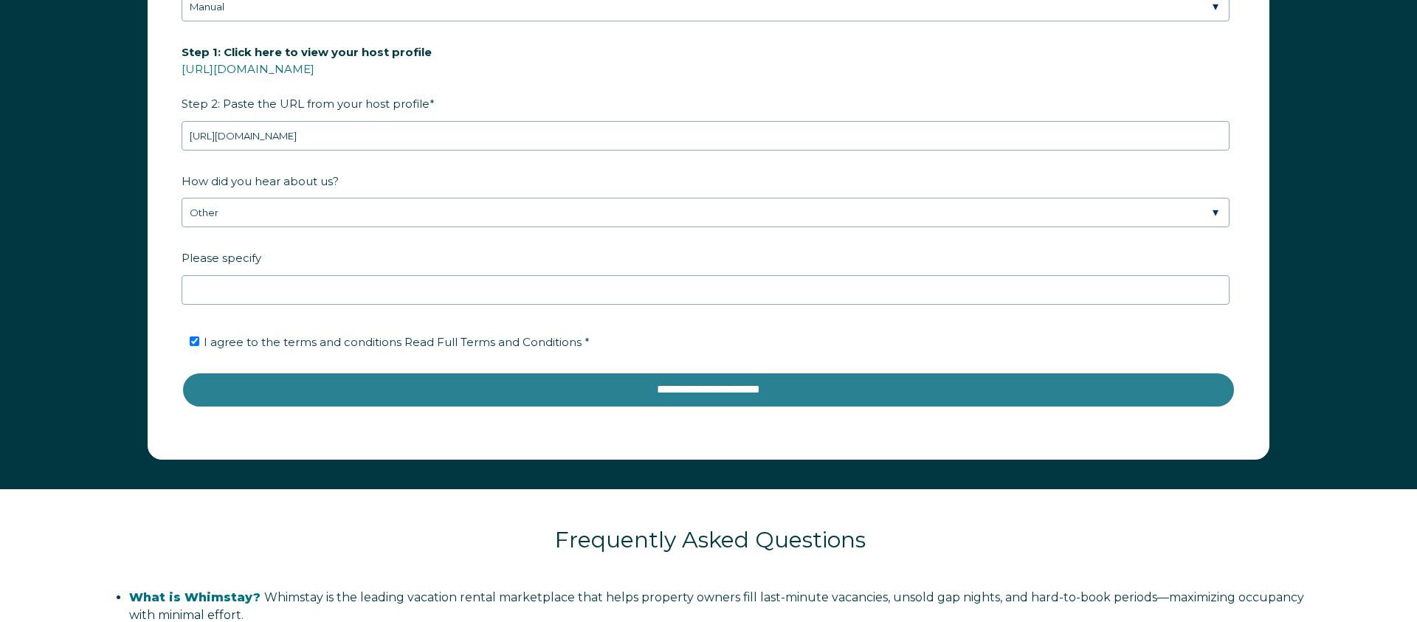
click at [582, 399] on input "**********" at bounding box center [709, 389] width 1054 height 35
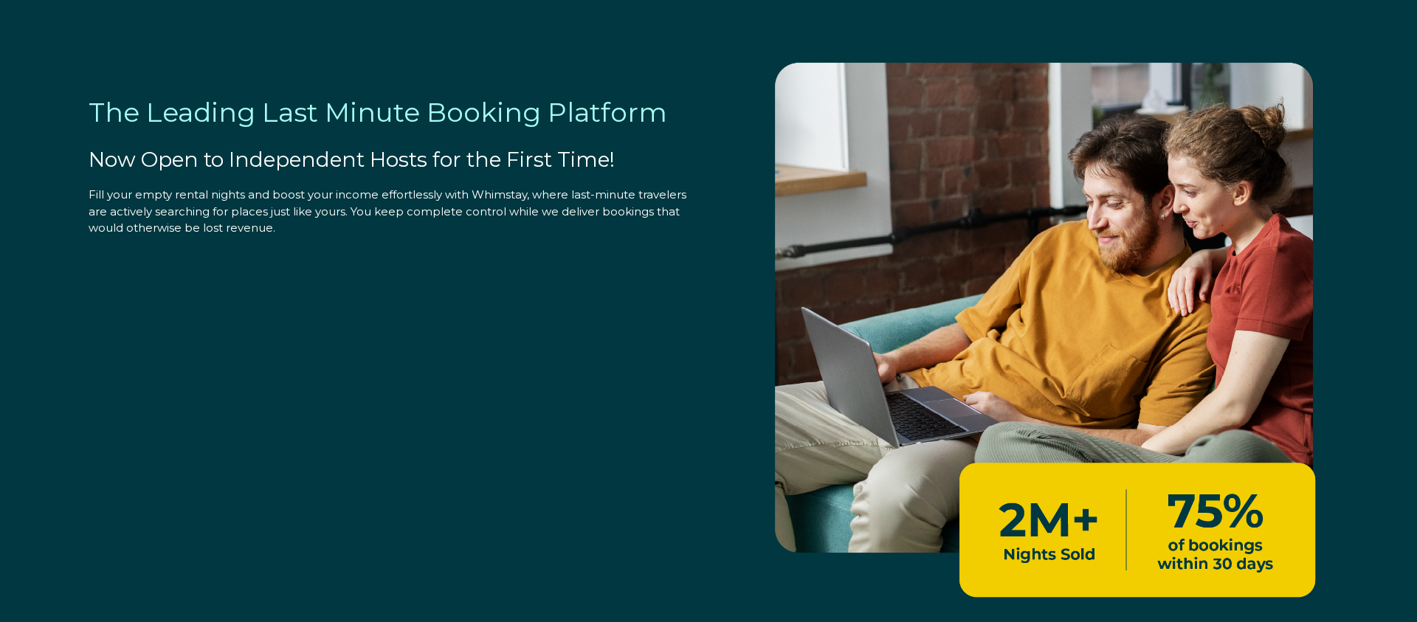
select select "US"
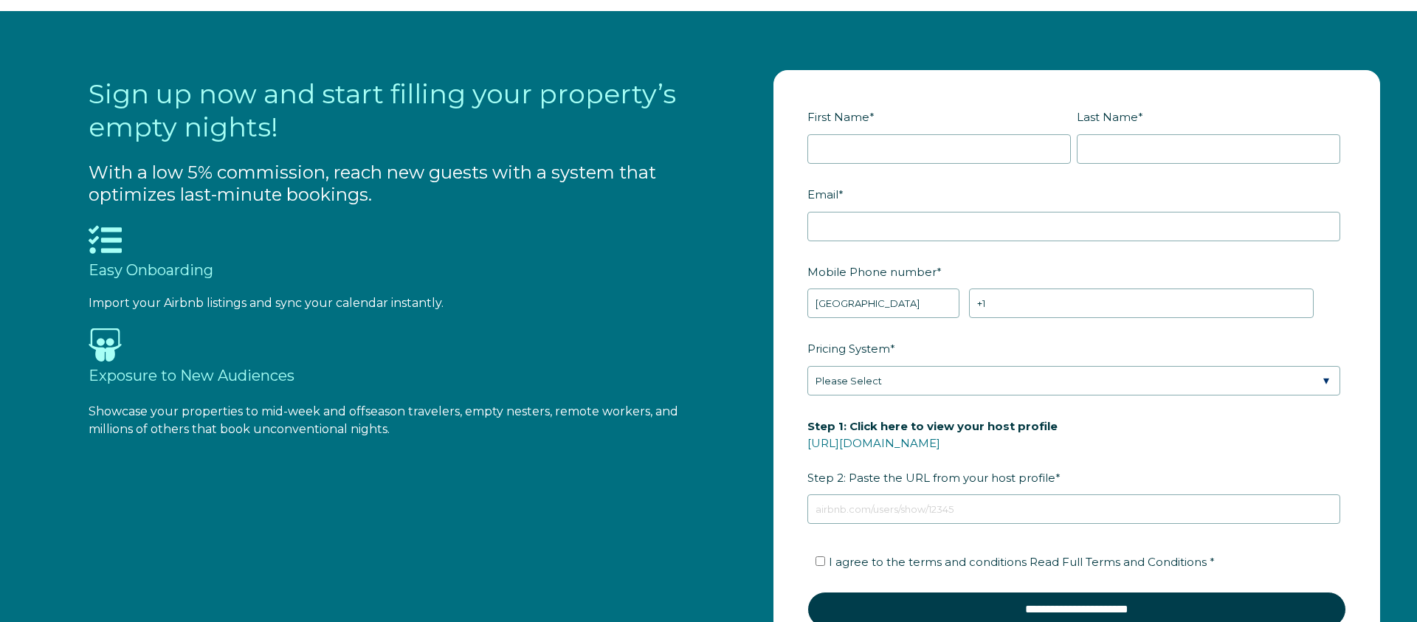
scroll to position [1723, 0]
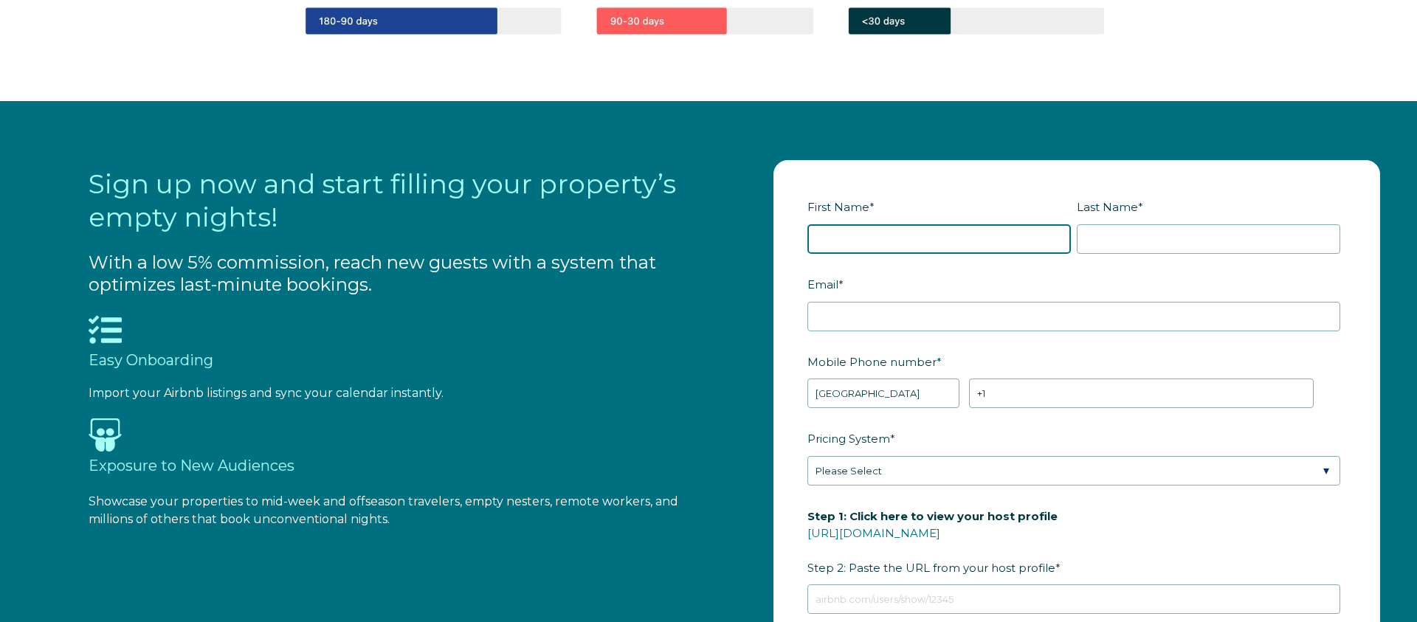
click at [855, 244] on input "First Name *" at bounding box center [938, 239] width 263 height 30
paste input "Hester"
type input "Hester"
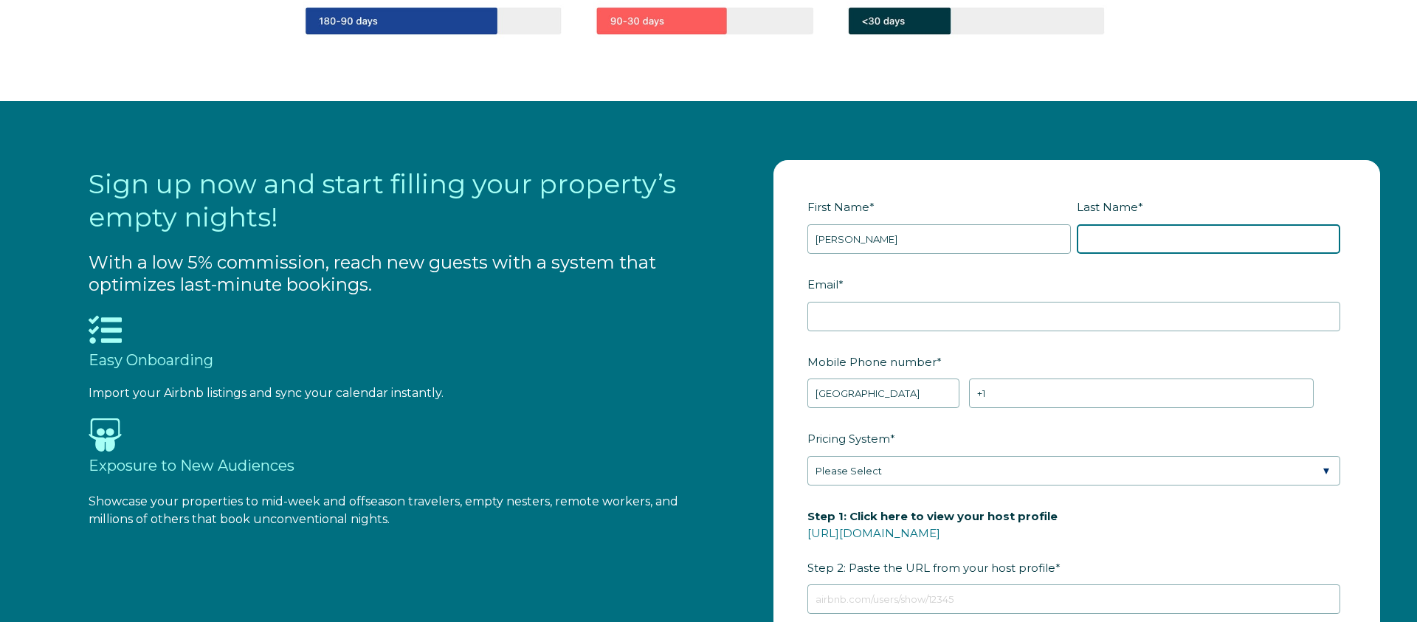
paste input "Lazzerini"
type input "Lazzerini"
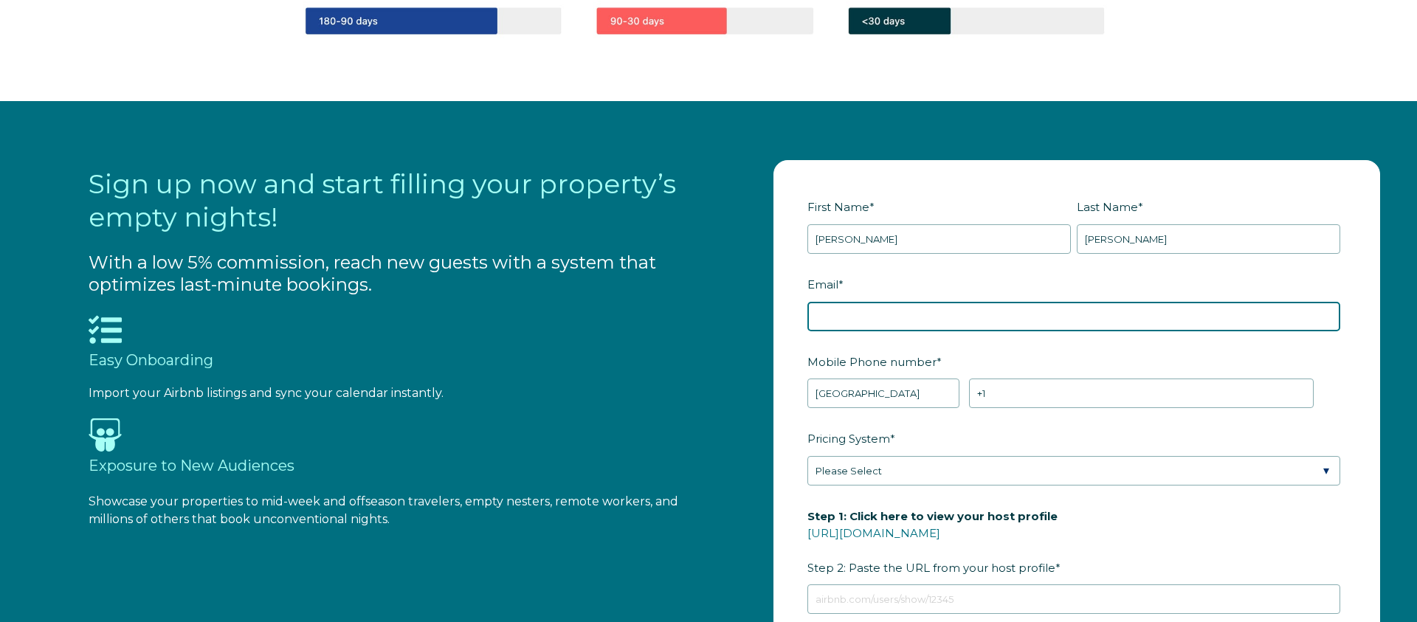
paste input "[EMAIL_ADDRESS][DOMAIN_NAME]"
type input "[EMAIL_ADDRESS][DOMAIN_NAME]"
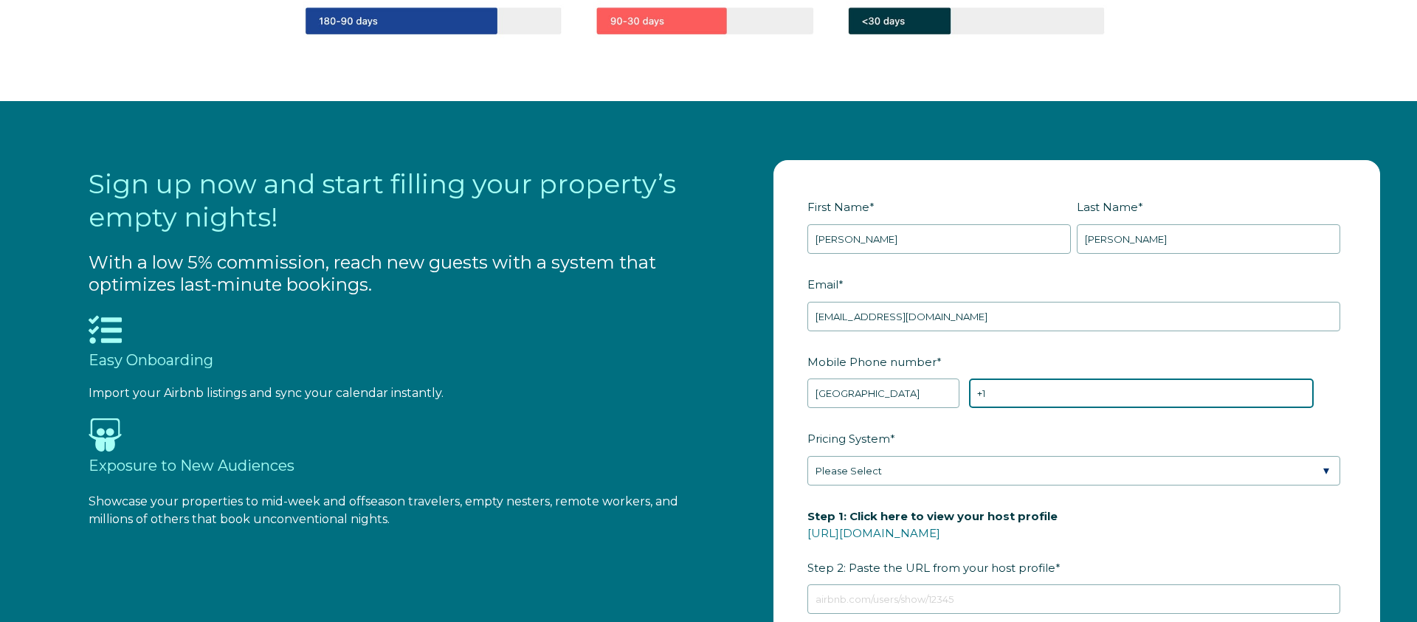
paste input "Aliquadolorelaborumdeseruntadipisicingelitmagnapariaturreprehenderitquisdolordo…"
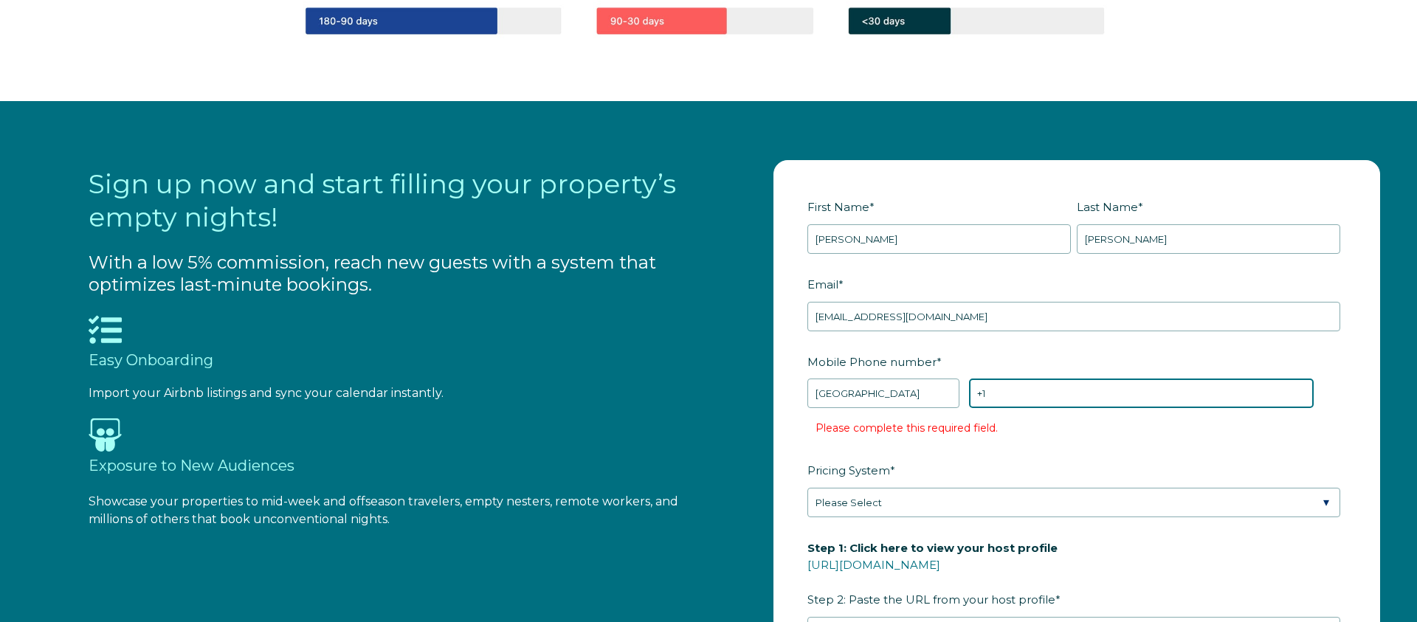
paste input "8817591363"
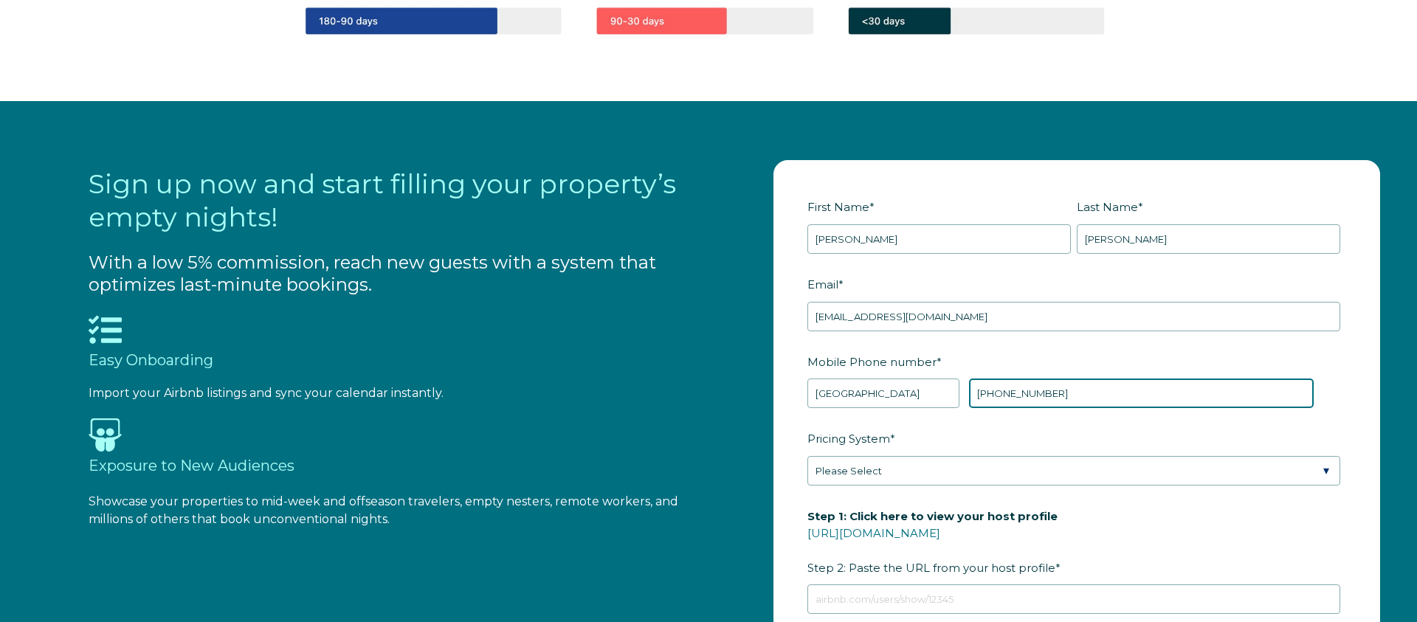
type input "+1 8817591363"
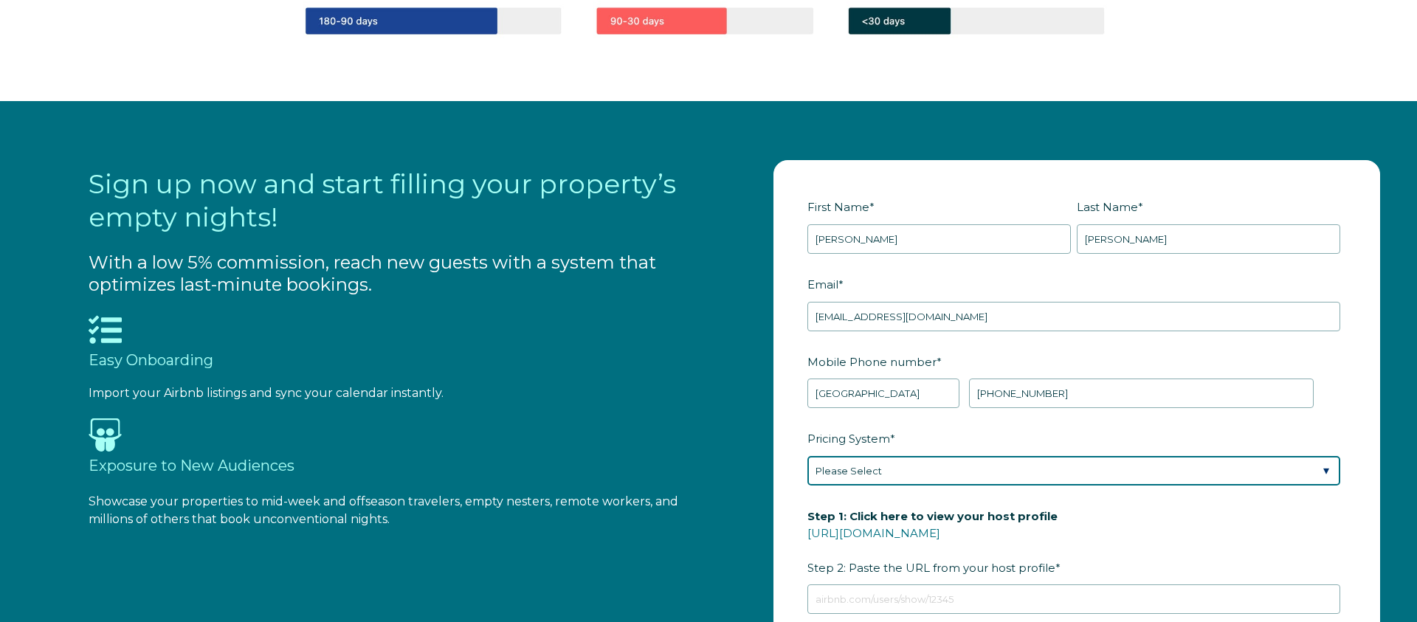
select select "Manual"
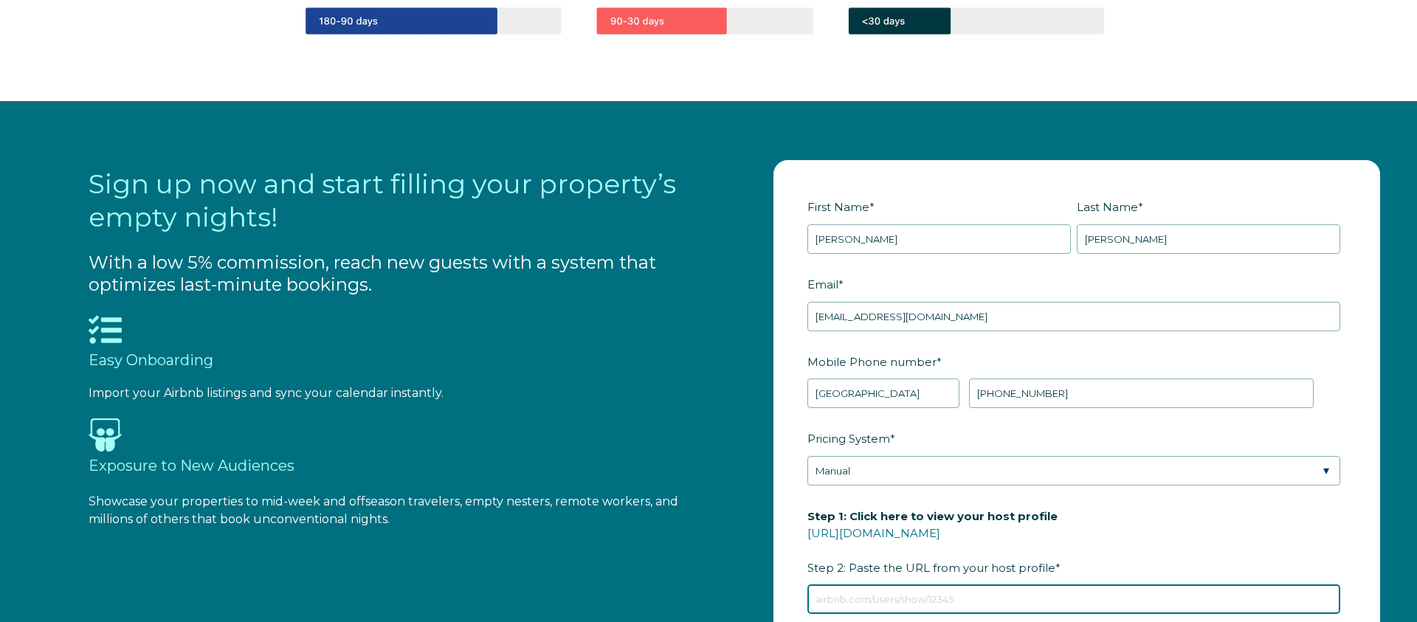
paste input "[URL][DOMAIN_NAME]"
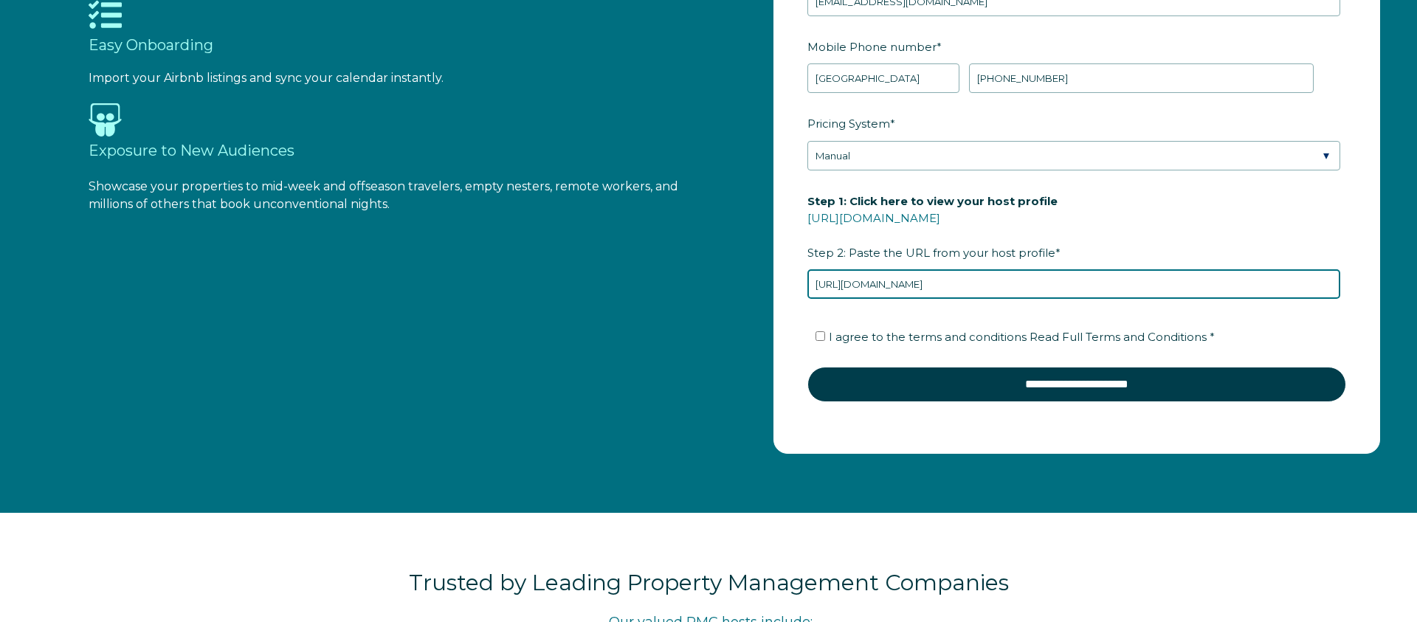
type input "[URL][DOMAIN_NAME]"
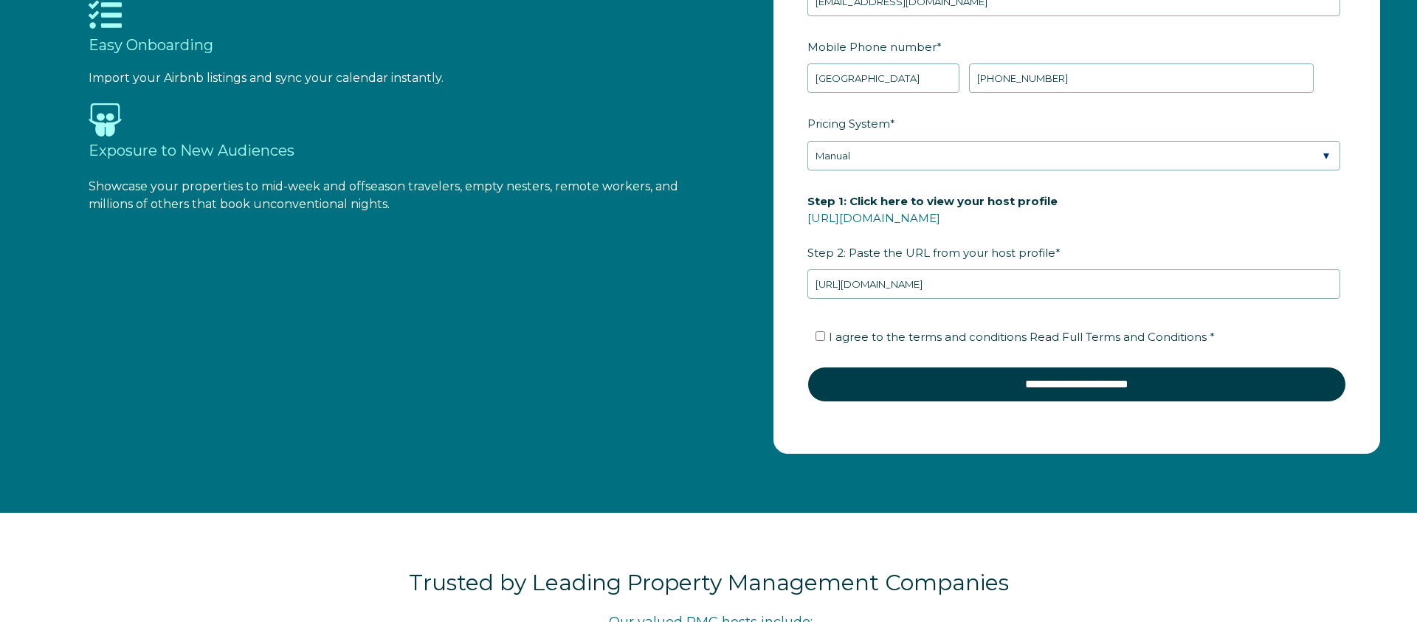
click at [860, 344] on li "I agree to the terms and conditions Read Full Terms and Conditions *" at bounding box center [1082, 337] width 533 height 24
click at [845, 341] on span "I agree to the terms and conditions Read Full Terms and Conditions *" at bounding box center [1022, 337] width 386 height 14
click at [825, 341] on input "I agree to the terms and conditions Read Full Terms and Conditions *" at bounding box center [821, 336] width 10 height 10
checkbox input "true"
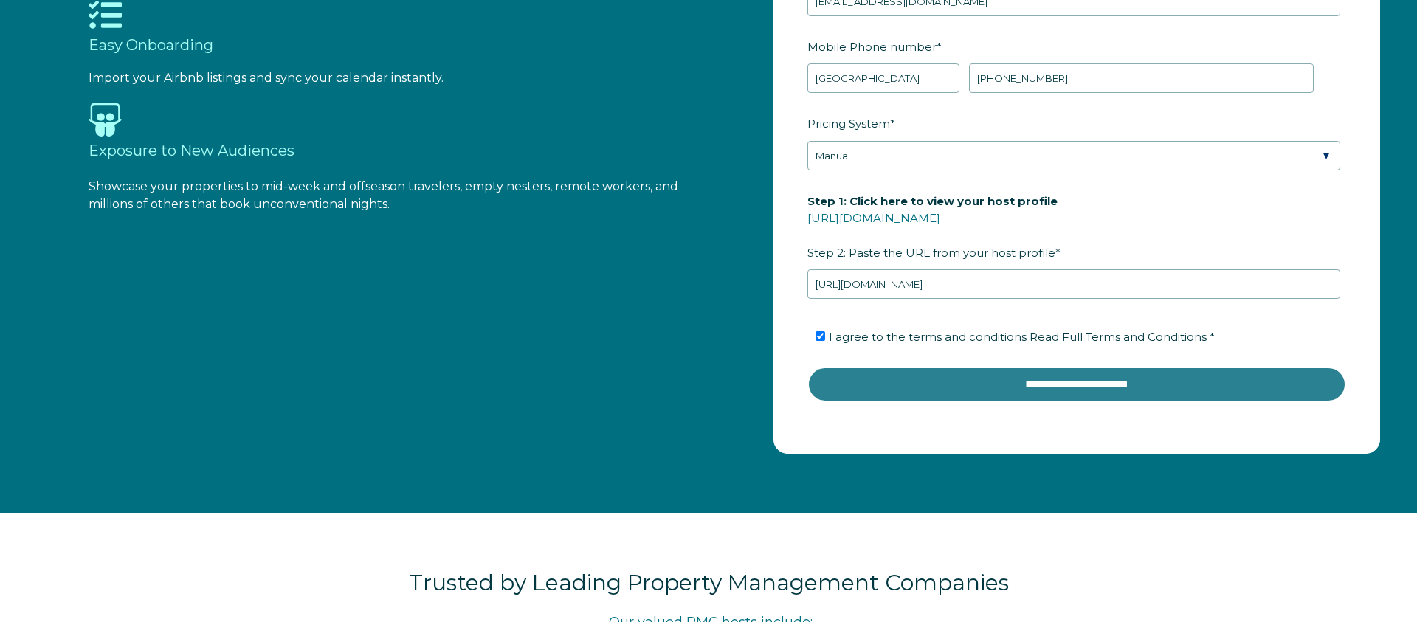
click at [918, 383] on input "**********" at bounding box center [1076, 384] width 539 height 35
